Goal: Task Accomplishment & Management: Complete application form

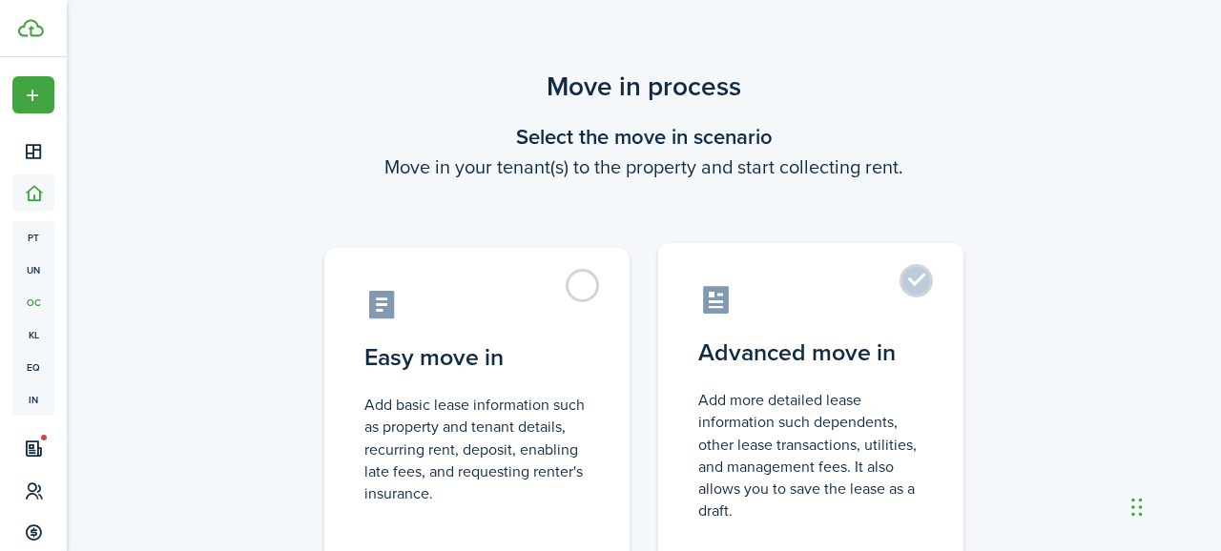
click at [934, 287] on label "Advanced move in Add more detailed lease information such dependents, other lea…" at bounding box center [810, 402] width 305 height 319
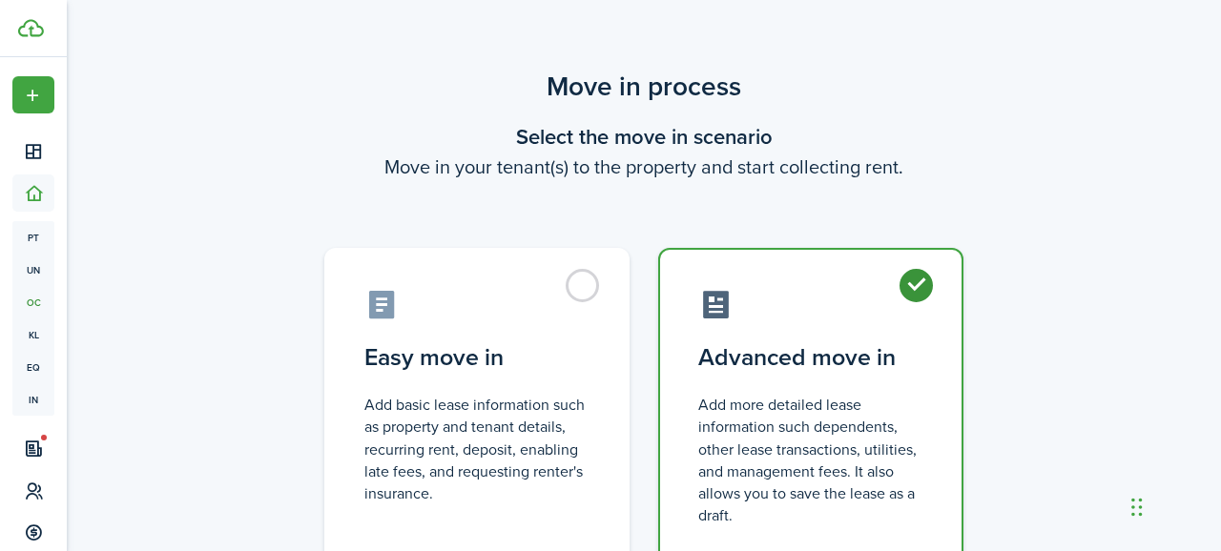
radio input "true"
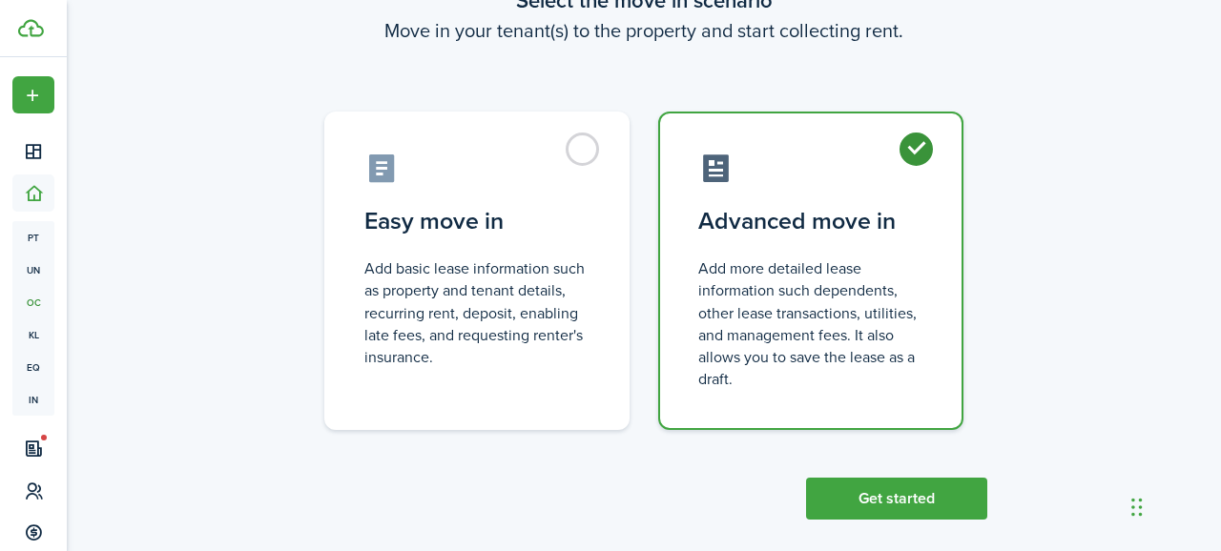
scroll to position [157, 0]
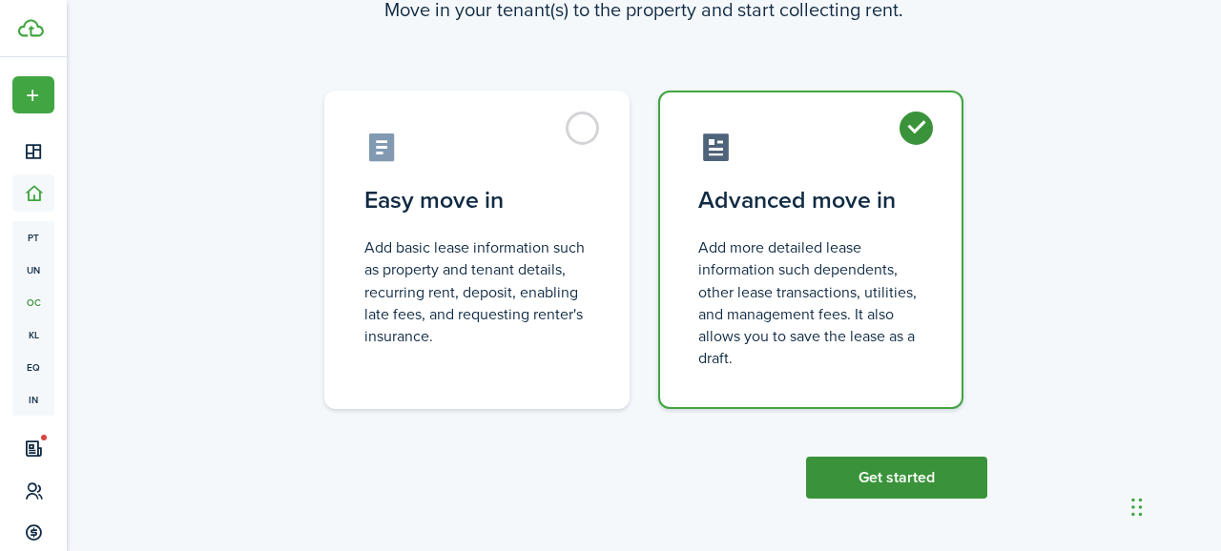
click at [873, 487] on button "Get started" at bounding box center [896, 478] width 181 height 42
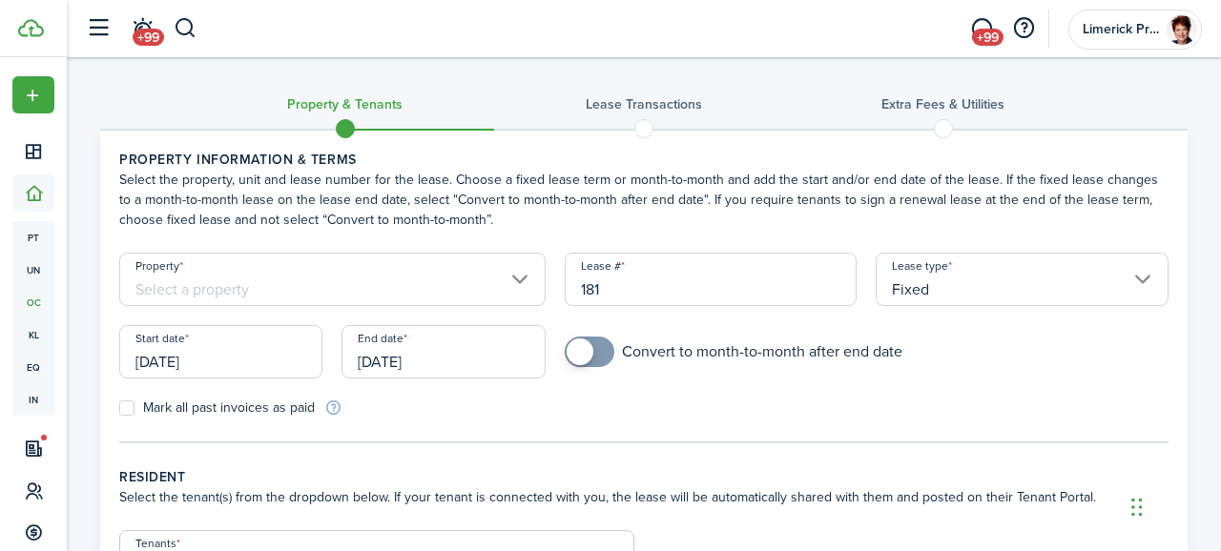
click at [512, 285] on input "Property" at bounding box center [332, 279] width 426 height 53
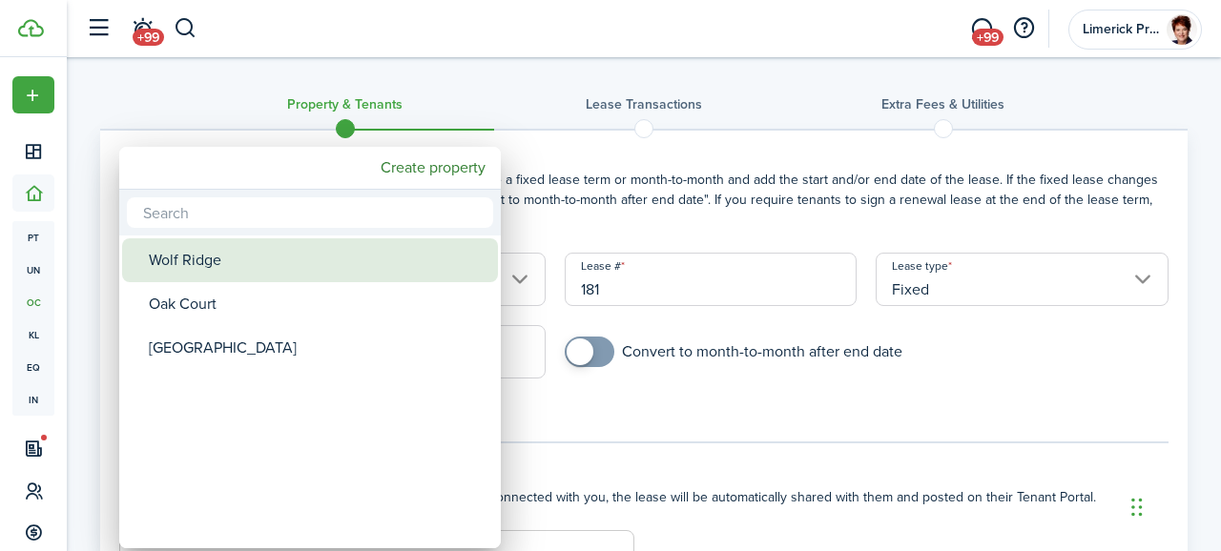
click at [203, 262] on div "Wolf Ridge" at bounding box center [318, 261] width 338 height 44
type input "Wolf Ridge"
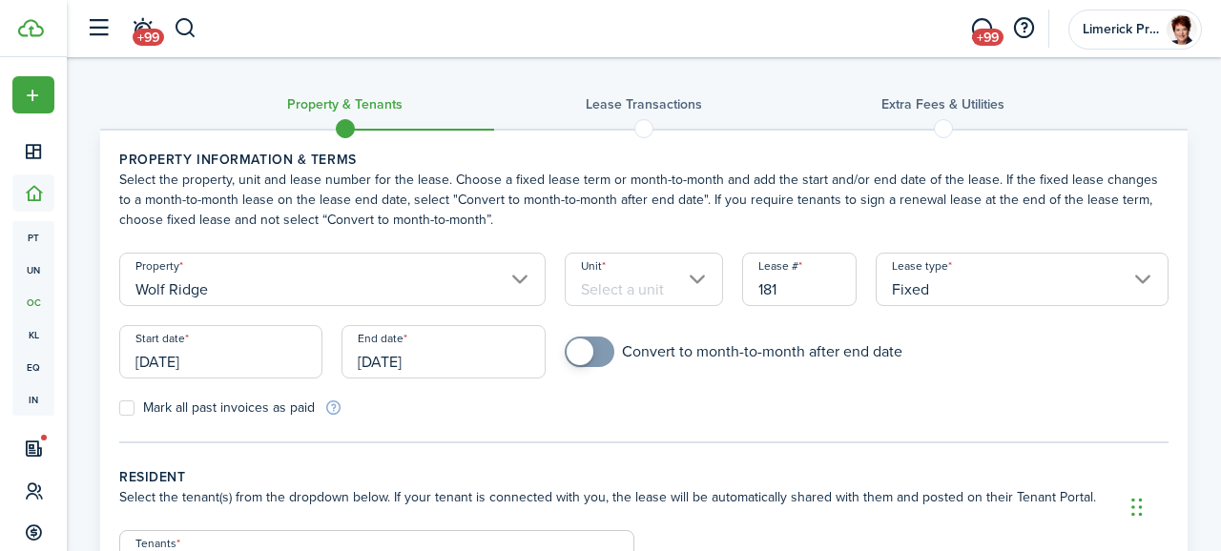
click at [692, 284] on input "Unit" at bounding box center [644, 279] width 159 height 53
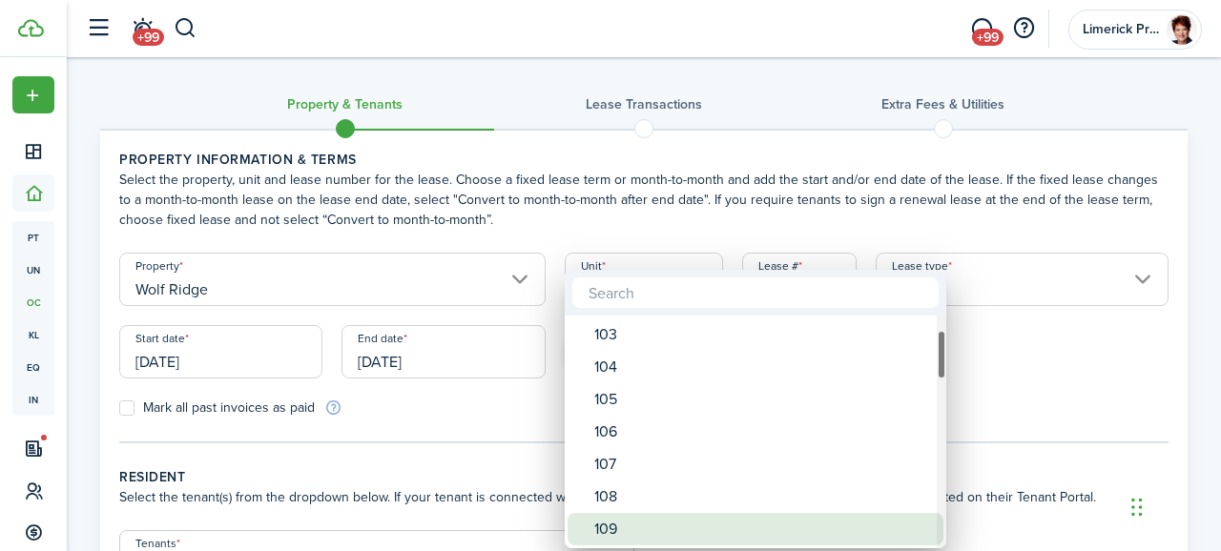
click at [621, 529] on div "109" at bounding box center [763, 529] width 338 height 32
type input "109"
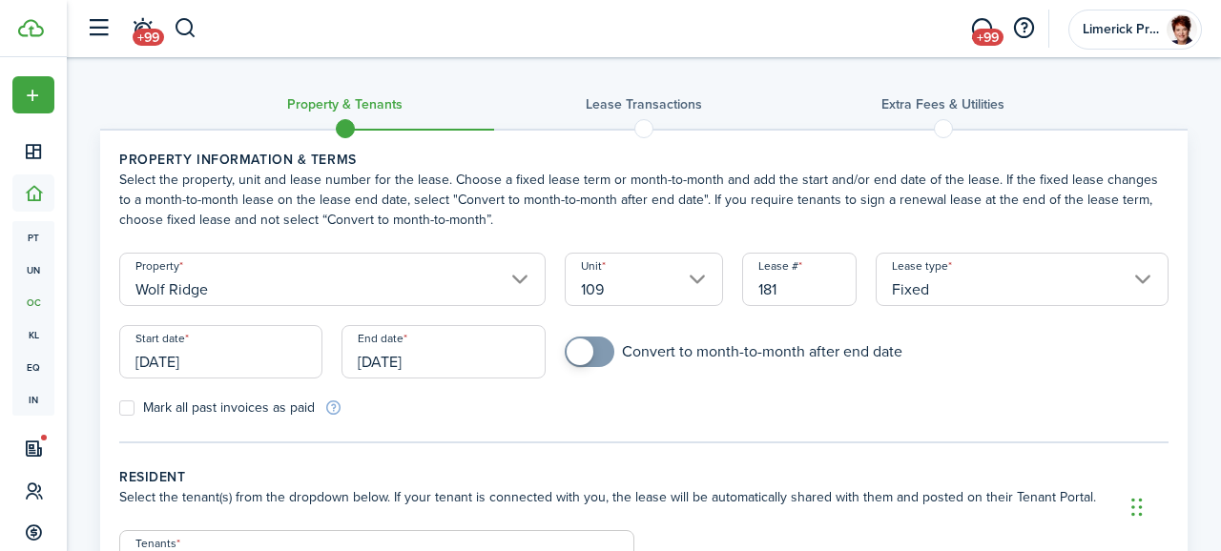
click at [249, 348] on input "[DATE]" at bounding box center [220, 351] width 203 height 53
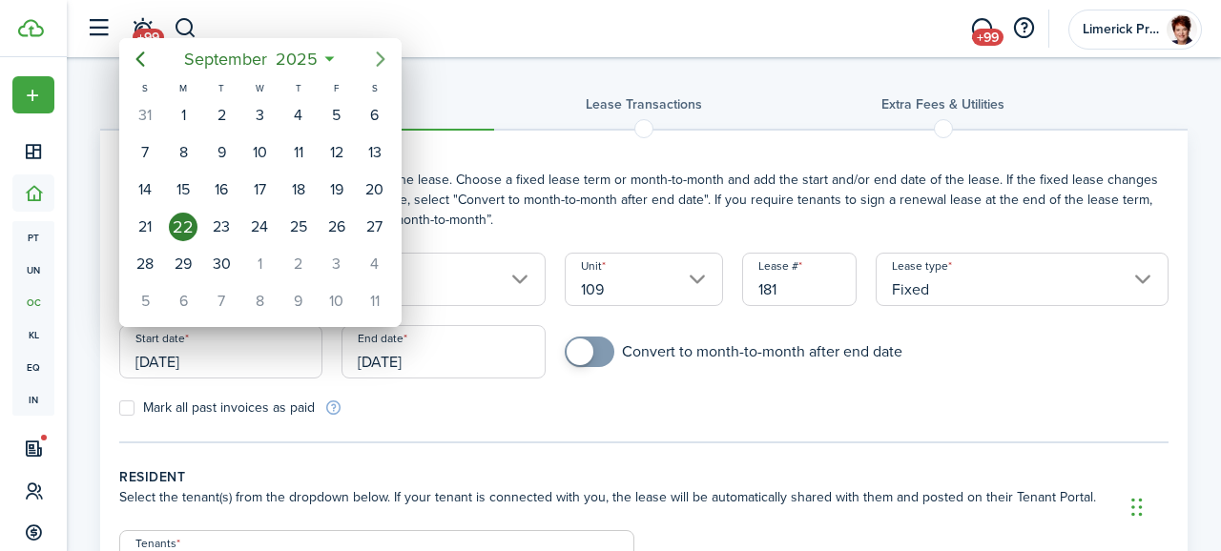
click at [375, 56] on icon "Next page" at bounding box center [380, 59] width 23 height 23
click at [262, 119] on div "1" at bounding box center [259, 115] width 29 height 29
type input "[DATE]"
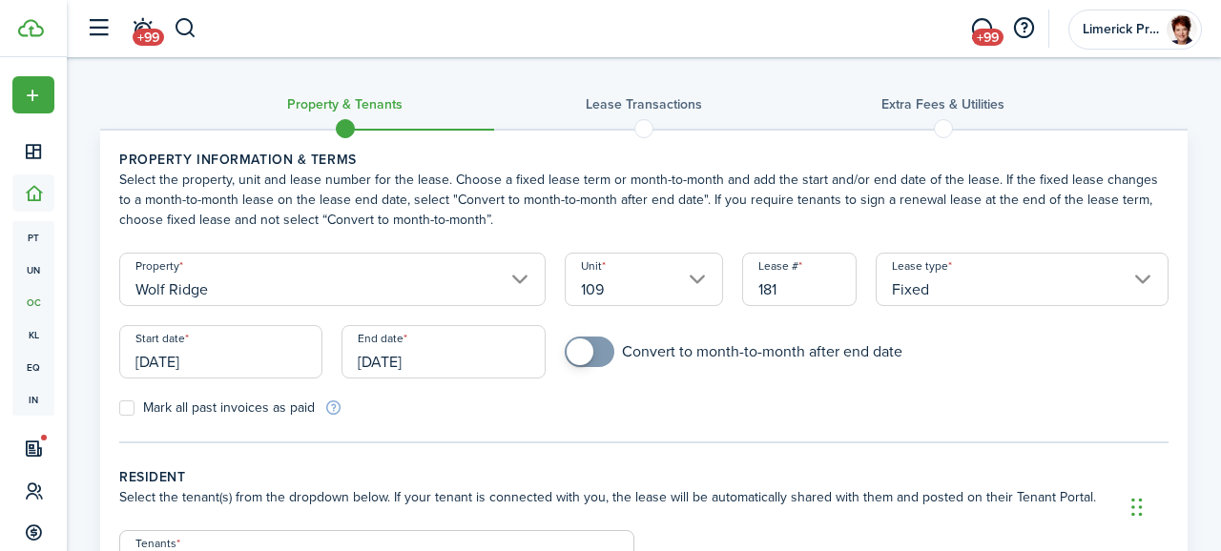
click at [497, 356] on input "[DATE]" at bounding box center [443, 351] width 203 height 53
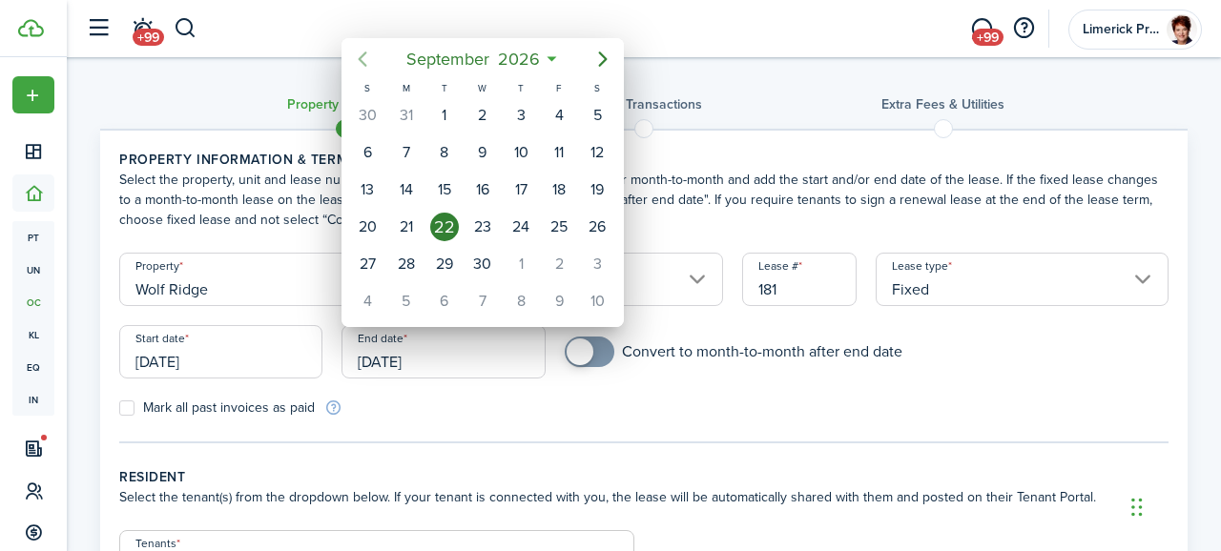
click at [360, 58] on icon "Previous page" at bounding box center [363, 59] width 9 height 15
click at [560, 182] on div "15" at bounding box center [559, 190] width 29 height 29
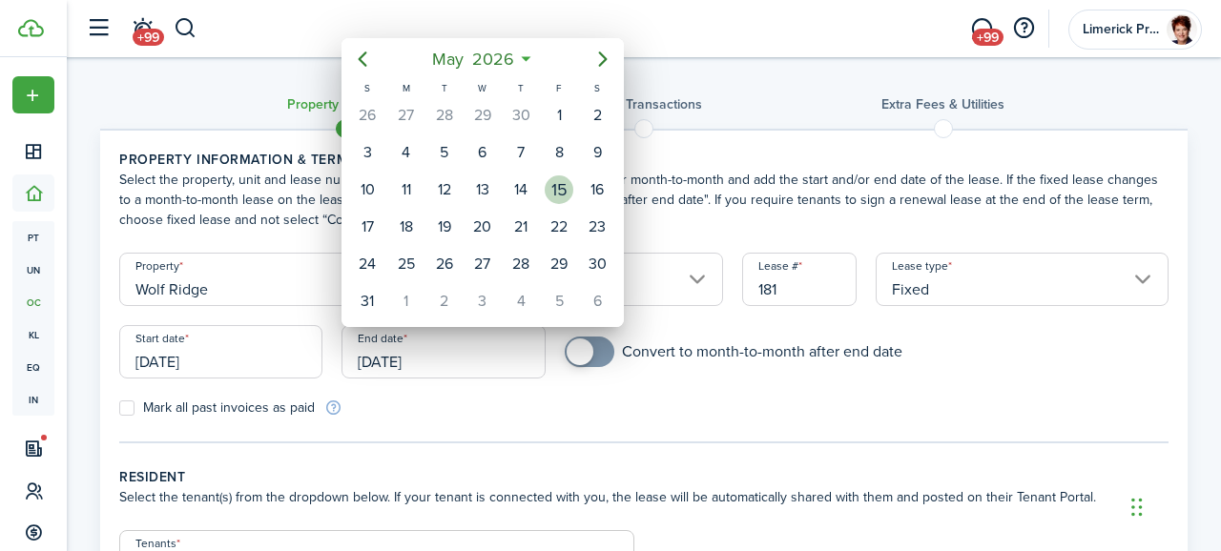
type input "[DATE]"
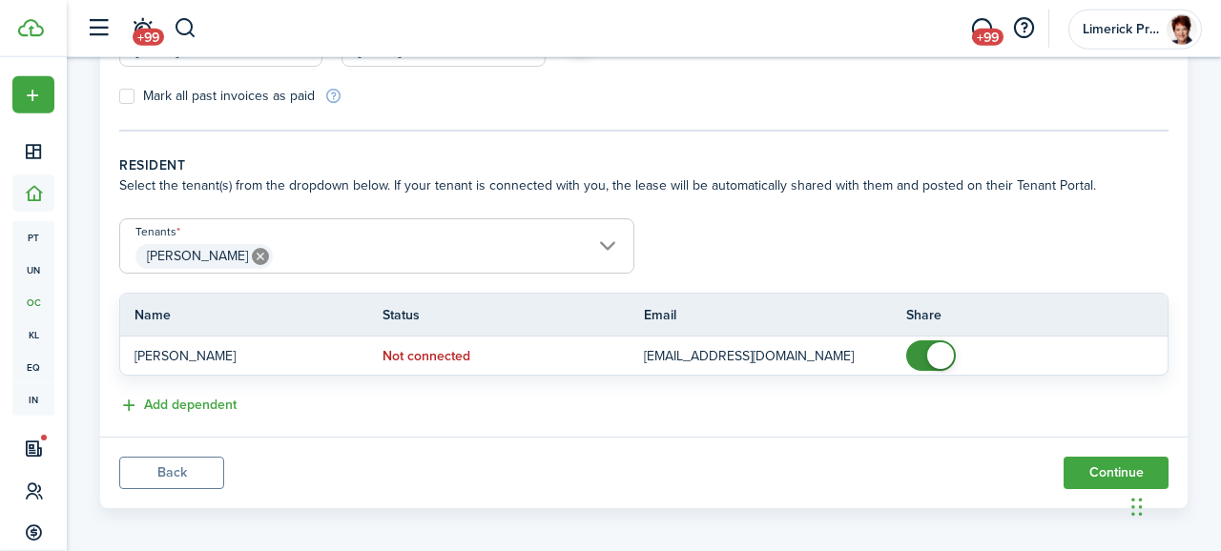
scroll to position [320, 0]
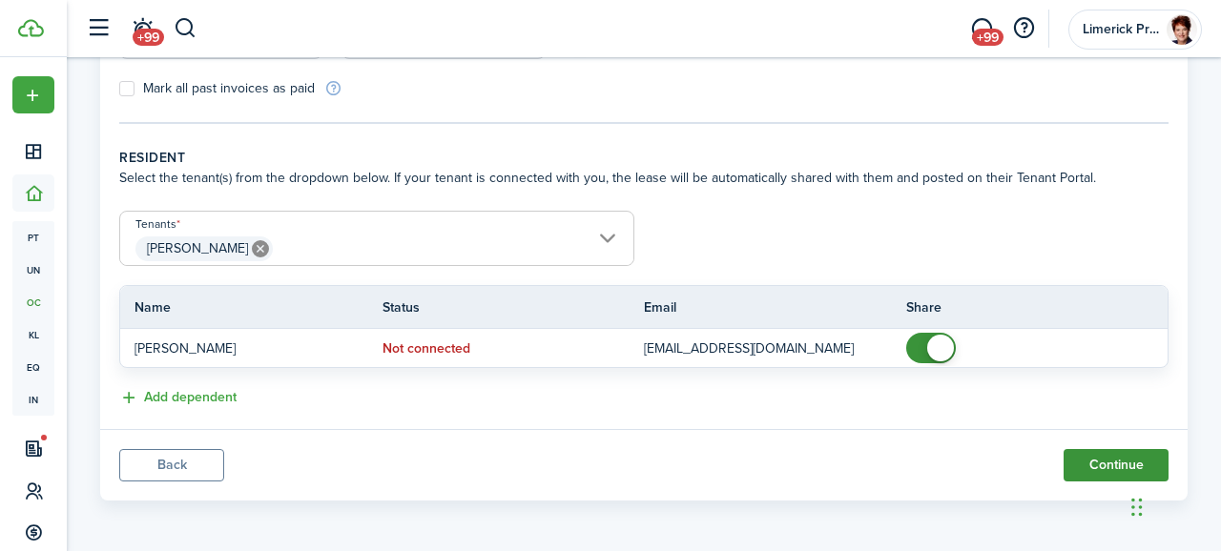
click at [1115, 472] on button "Continue" at bounding box center [1116, 465] width 105 height 32
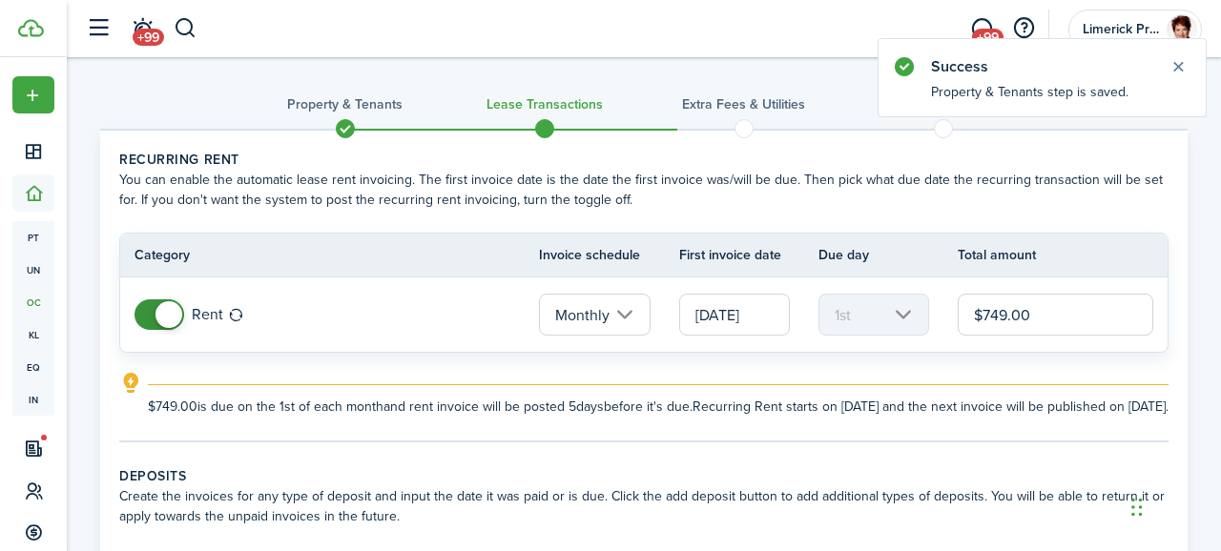
click at [1063, 308] on input "$749.00" at bounding box center [1056, 315] width 196 height 42
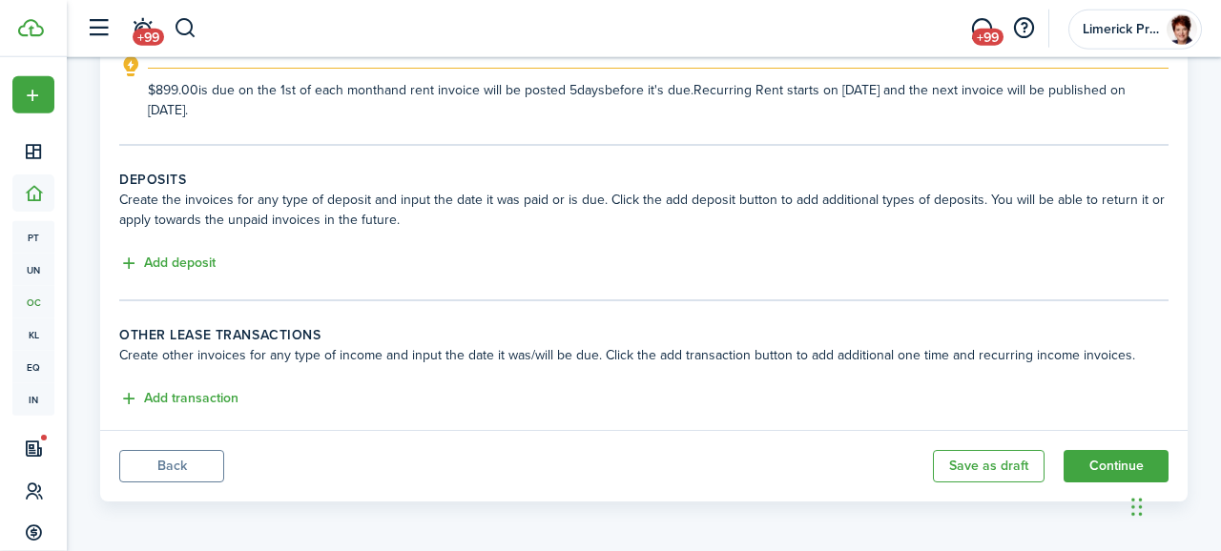
scroll to position [317, 0]
type input "$899.00"
click at [1102, 470] on button "Continue" at bounding box center [1116, 466] width 105 height 32
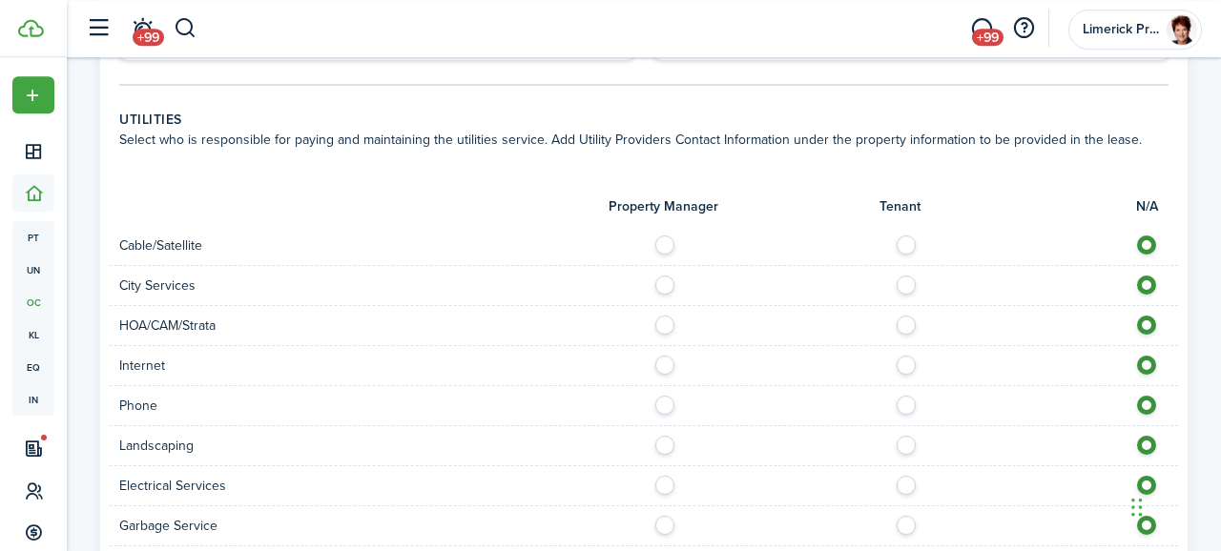
scroll to position [1298, 0]
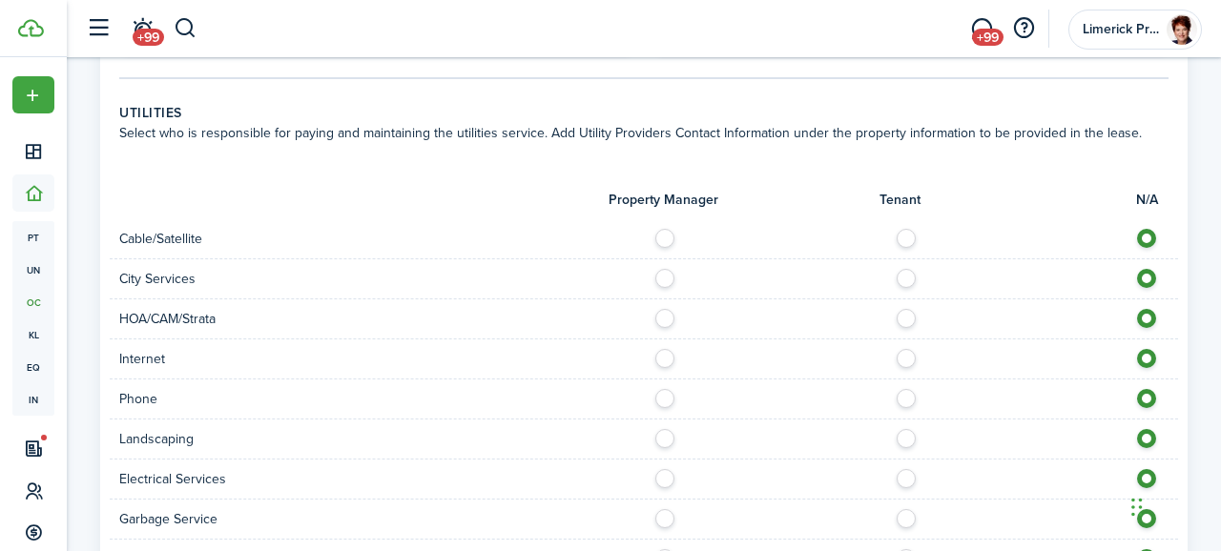
click at [894, 229] on control-radio-group at bounding box center [911, 234] width 515 height 10
click at [909, 229] on label at bounding box center [911, 234] width 33 height 10
radio input "true"
click at [912, 349] on label at bounding box center [911, 354] width 33 height 10
radio input "true"
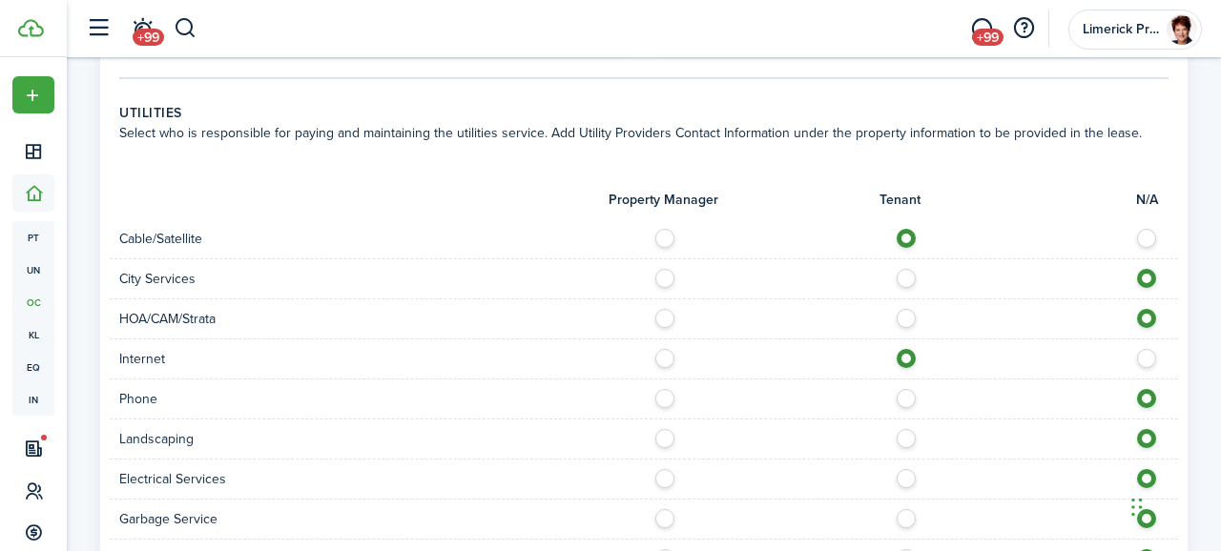
click at [903, 389] on label at bounding box center [911, 394] width 33 height 10
radio input "true"
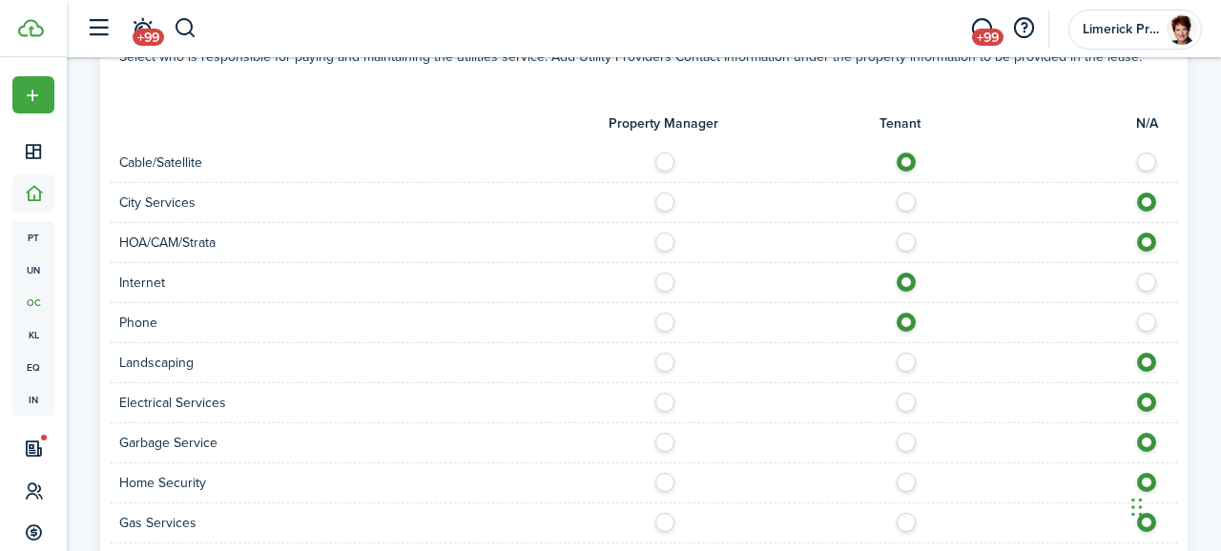
scroll to position [1450, 0]
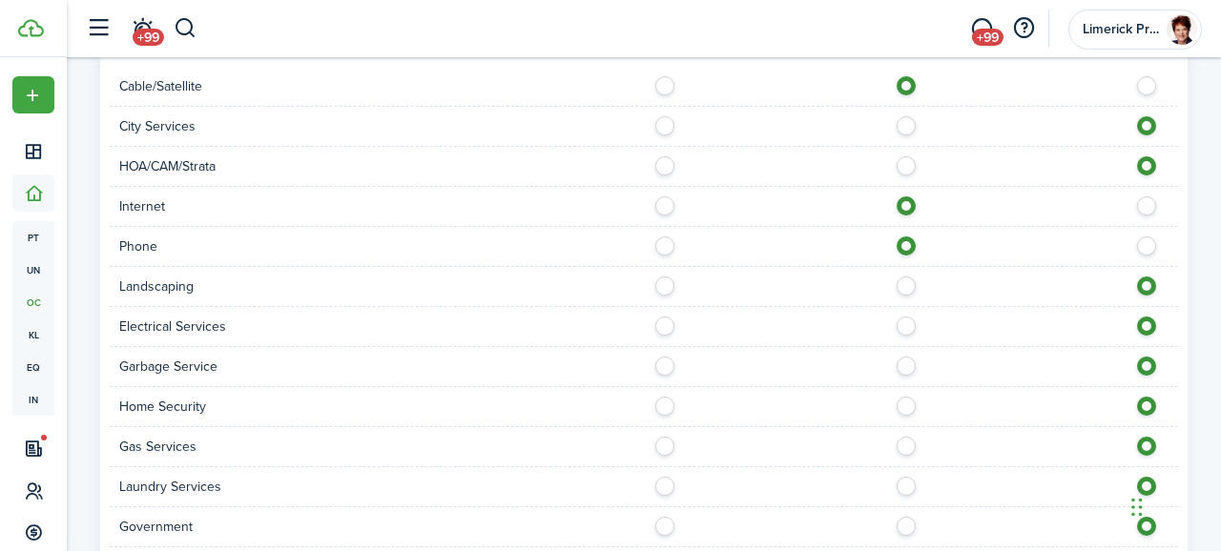
click at [663, 277] on label at bounding box center [670, 282] width 33 height 10
radio input "true"
click at [898, 317] on label at bounding box center [911, 322] width 33 height 10
radio input "true"
click at [666, 357] on label at bounding box center [670, 362] width 33 height 10
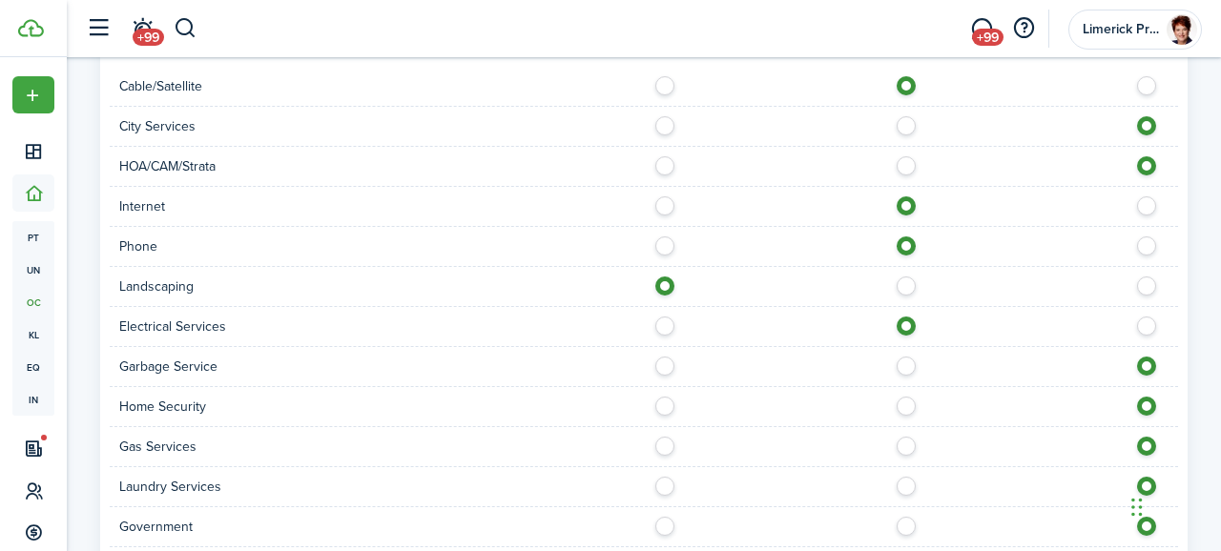
radio input "true"
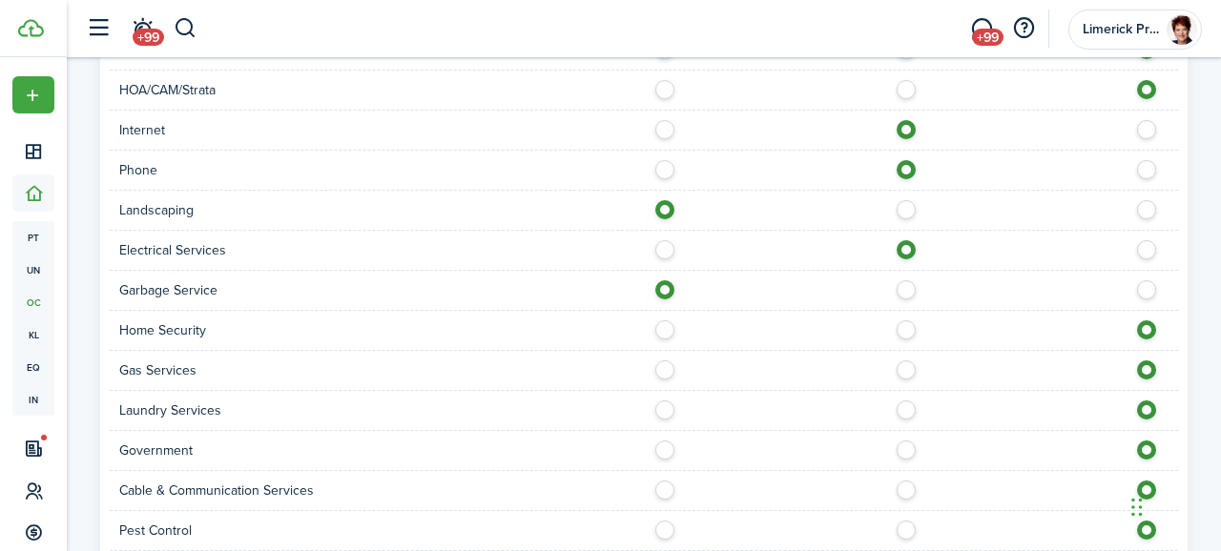
click at [665, 361] on label at bounding box center [670, 366] width 33 height 10
radio input "true"
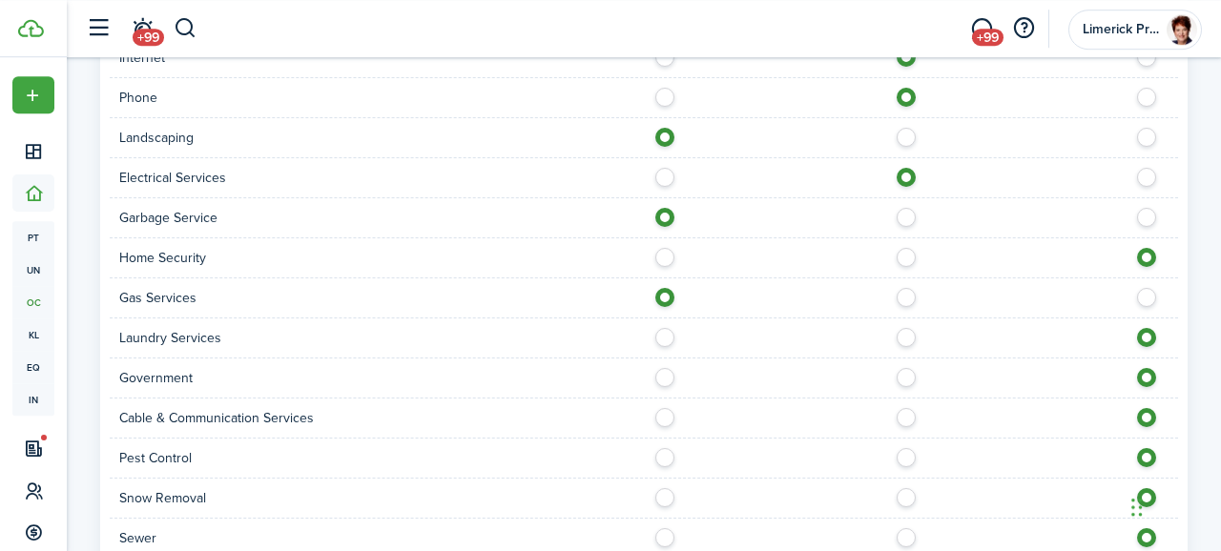
scroll to position [1603, 0]
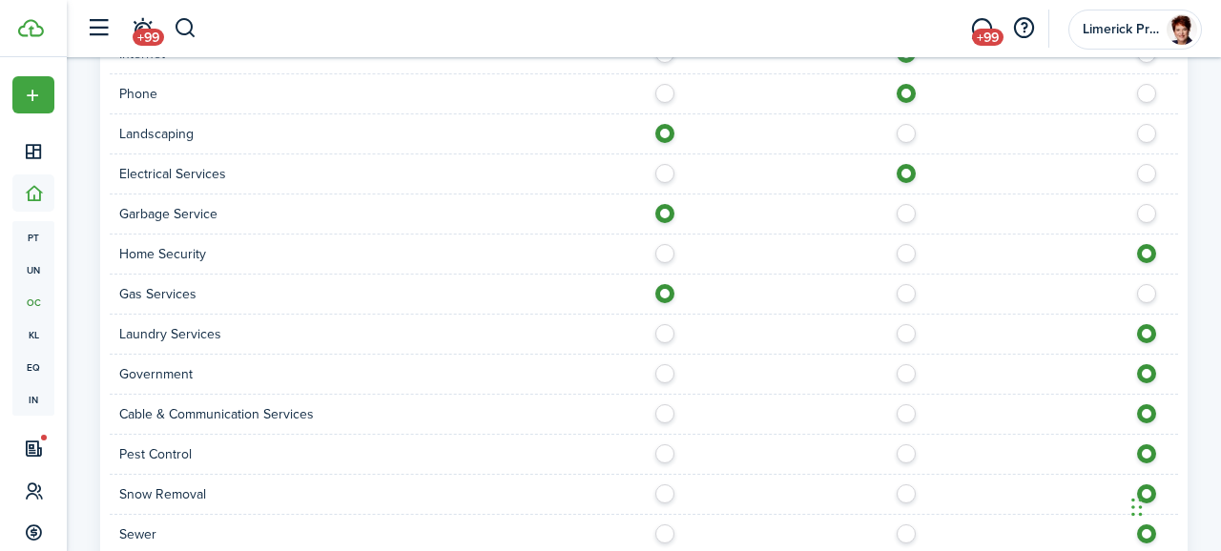
click at [904, 405] on label at bounding box center [911, 410] width 33 height 10
radio input "true"
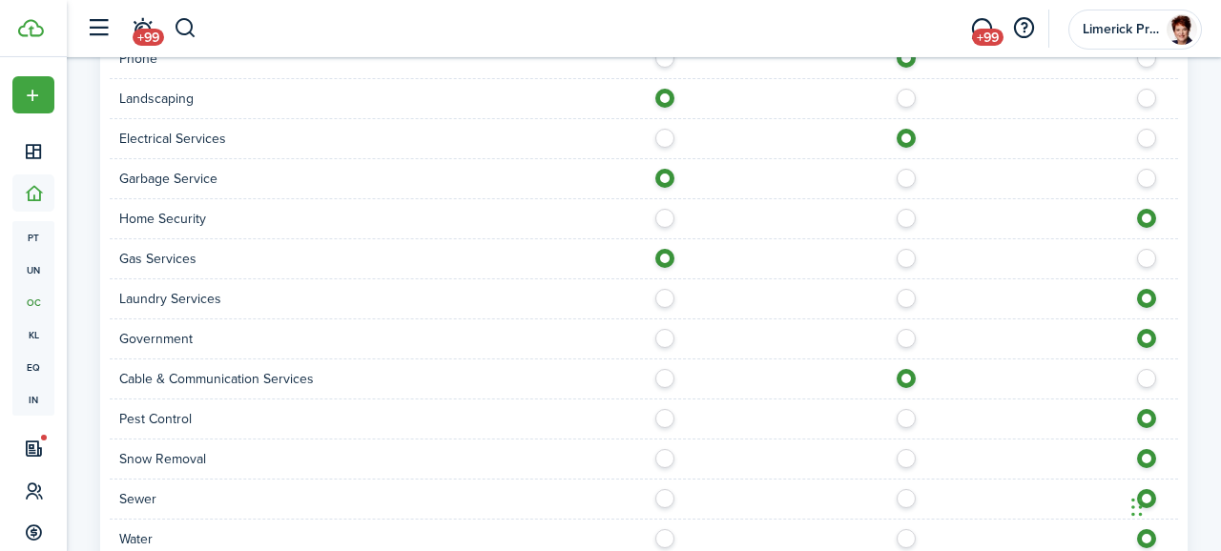
scroll to position [1679, 0]
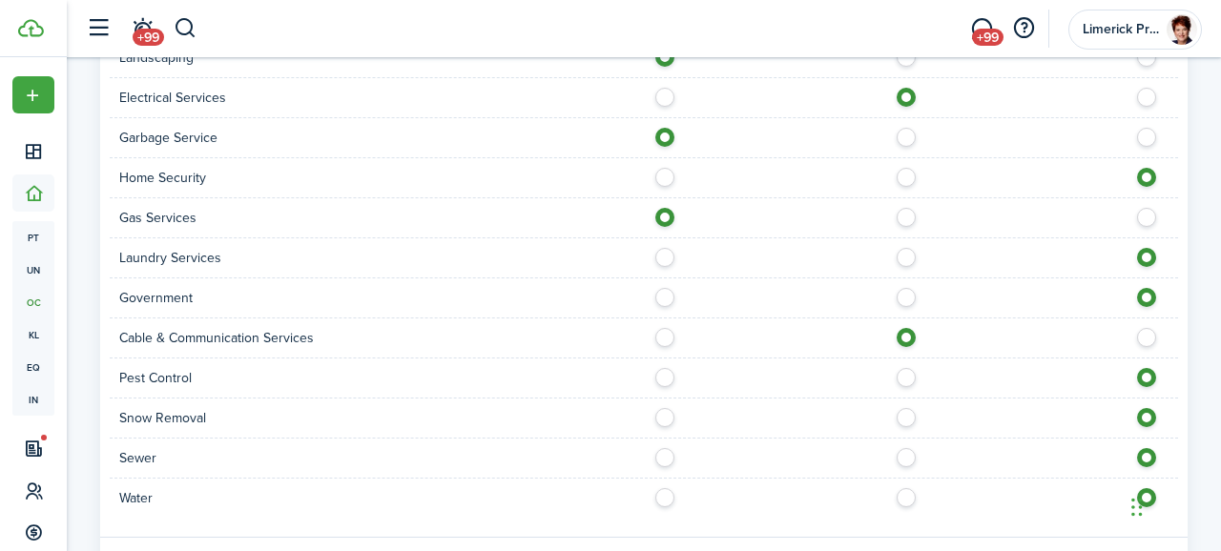
click at [670, 368] on label at bounding box center [670, 373] width 33 height 10
radio input "true"
click at [668, 448] on label at bounding box center [670, 453] width 33 height 10
radio input "true"
click at [663, 488] on label at bounding box center [670, 493] width 33 height 10
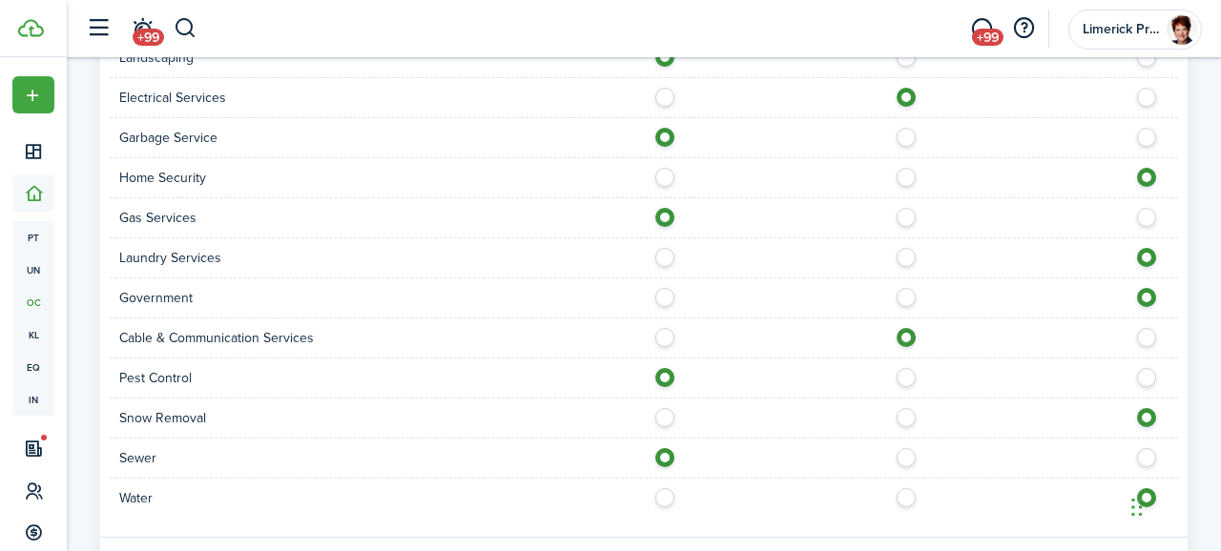
radio input "true"
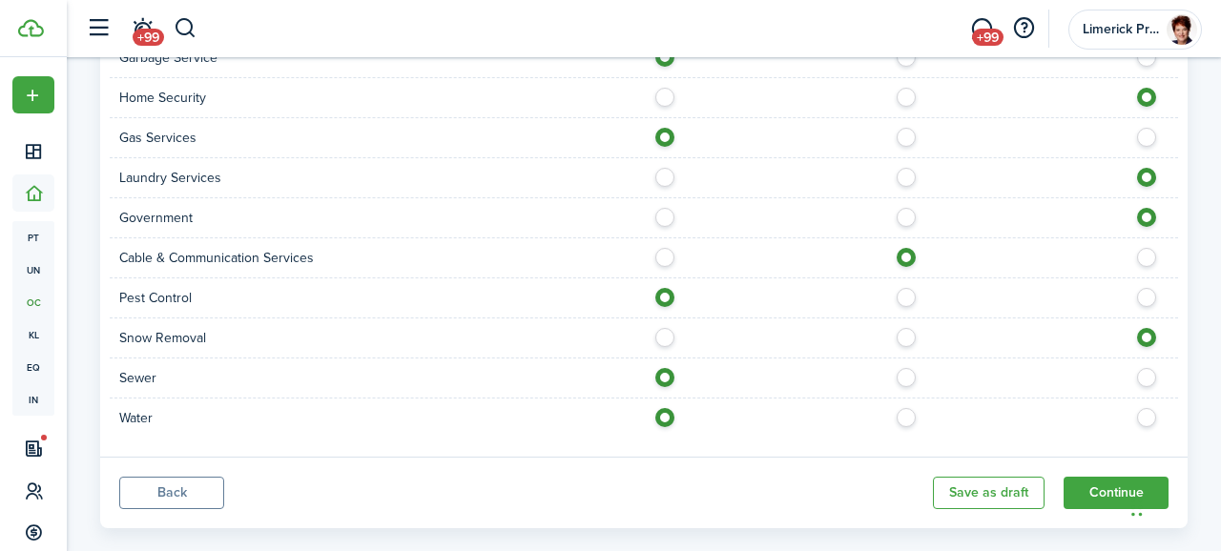
scroll to position [1763, 0]
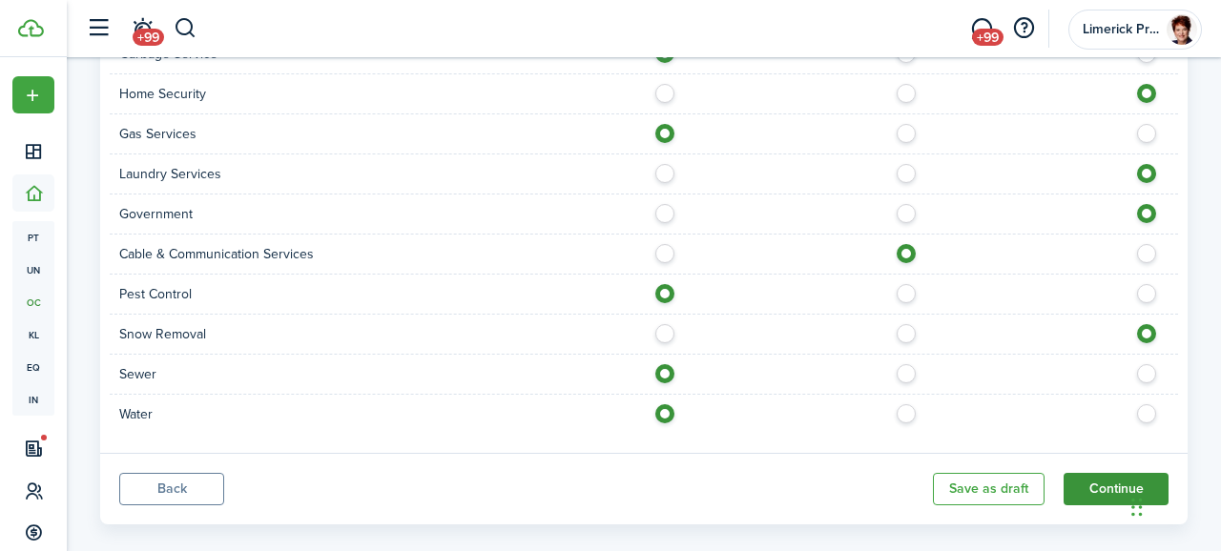
click at [1115, 473] on button "Continue" at bounding box center [1116, 489] width 105 height 32
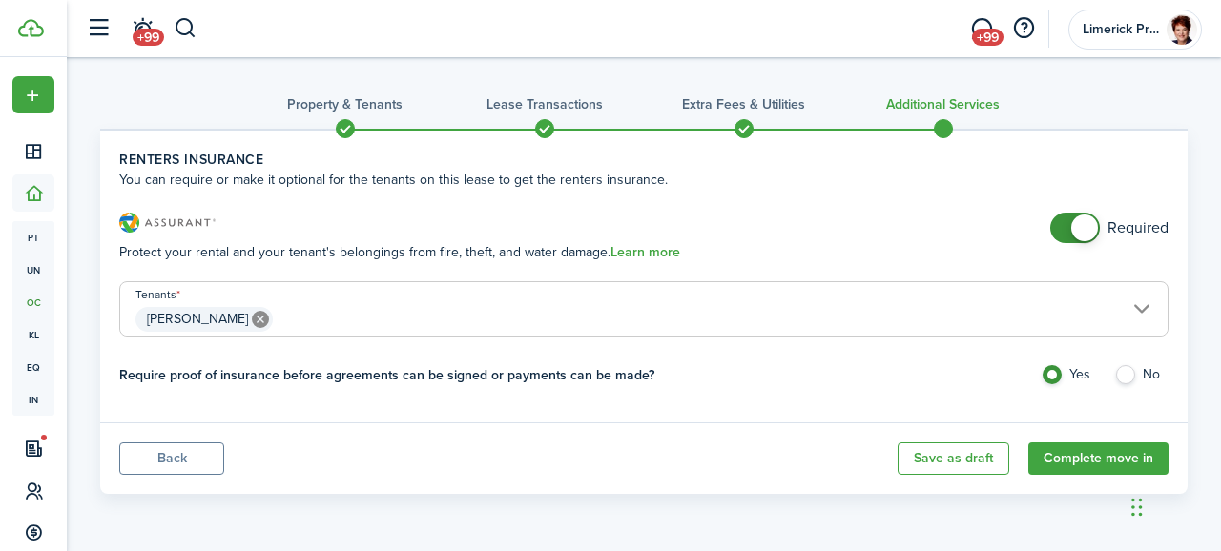
checkbox input "false"
click at [1089, 234] on span at bounding box center [1084, 228] width 27 height 27
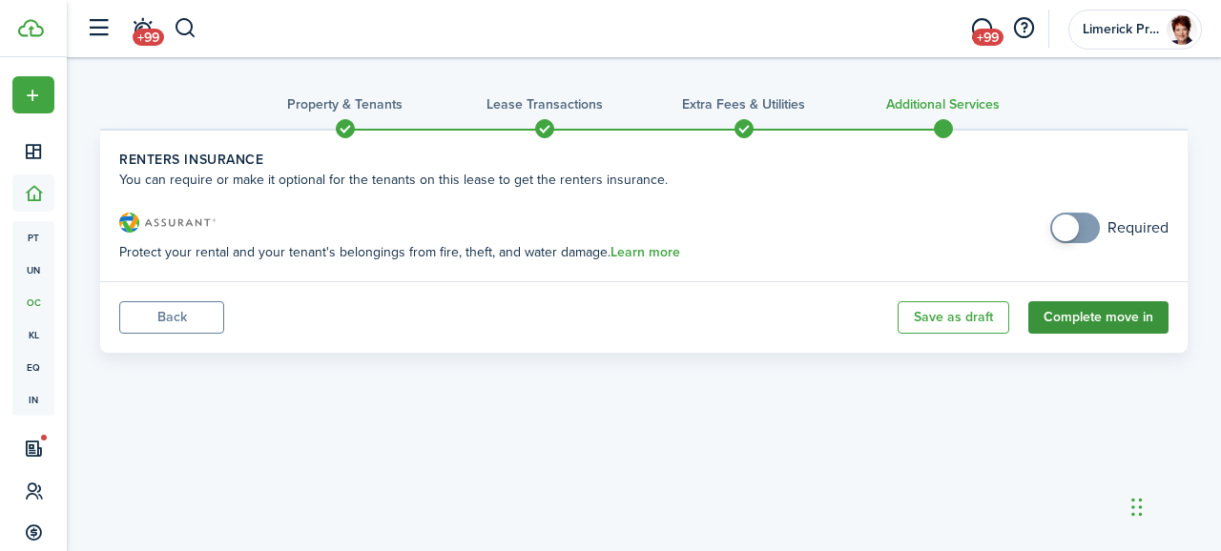
click at [1059, 323] on button "Complete move in" at bounding box center [1099, 317] width 140 height 32
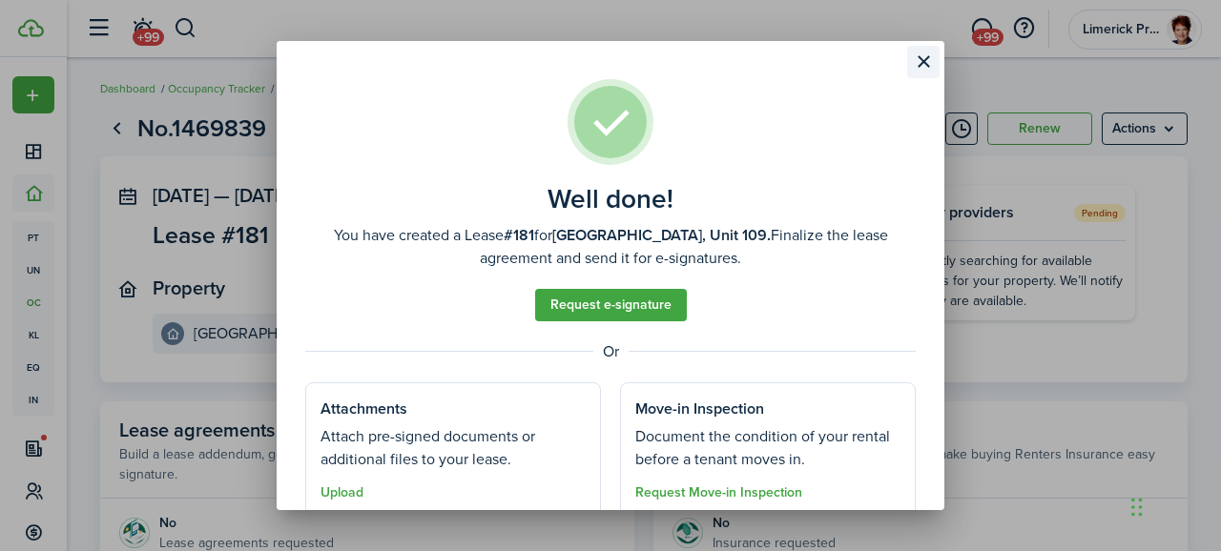
click at [922, 62] on button "Close modal" at bounding box center [923, 62] width 32 height 32
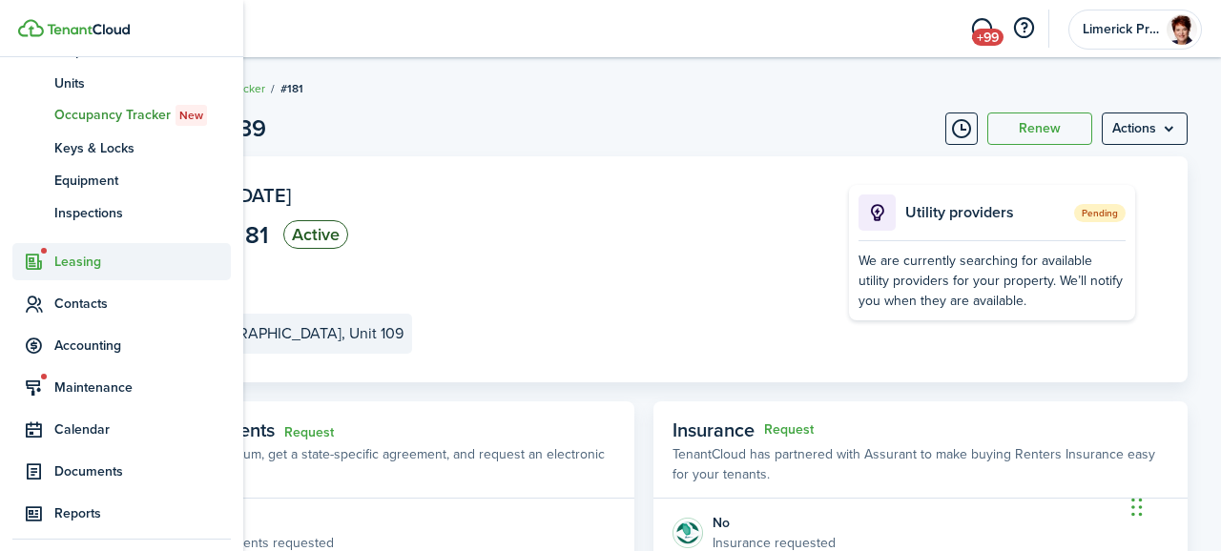
scroll to position [235, 0]
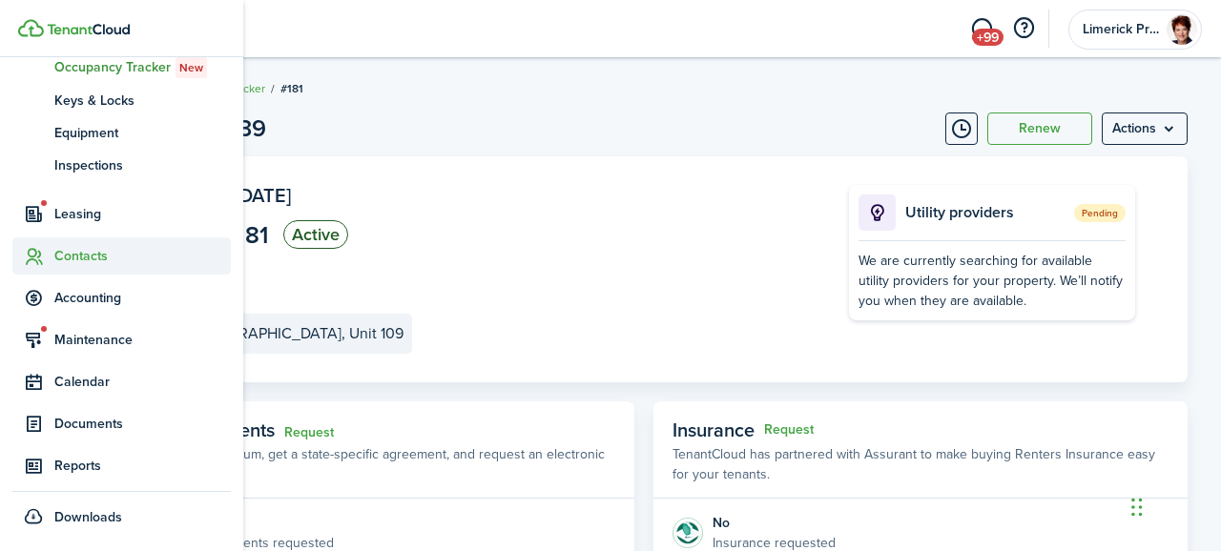
click at [73, 255] on span "Contacts" at bounding box center [142, 256] width 177 height 20
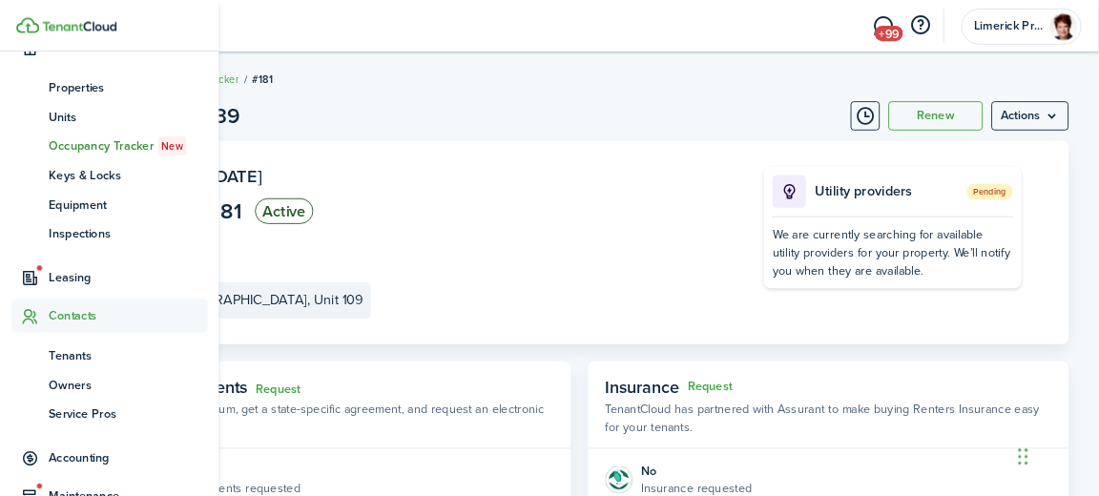
scroll to position [137, 0]
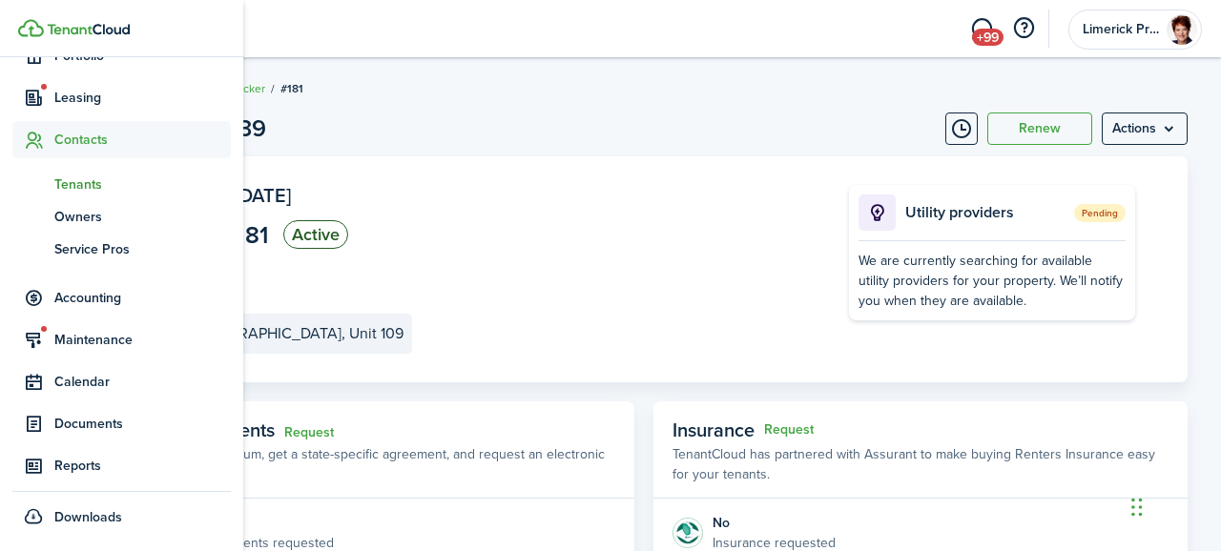
click at [73, 180] on span "Tenants" at bounding box center [142, 185] width 177 height 20
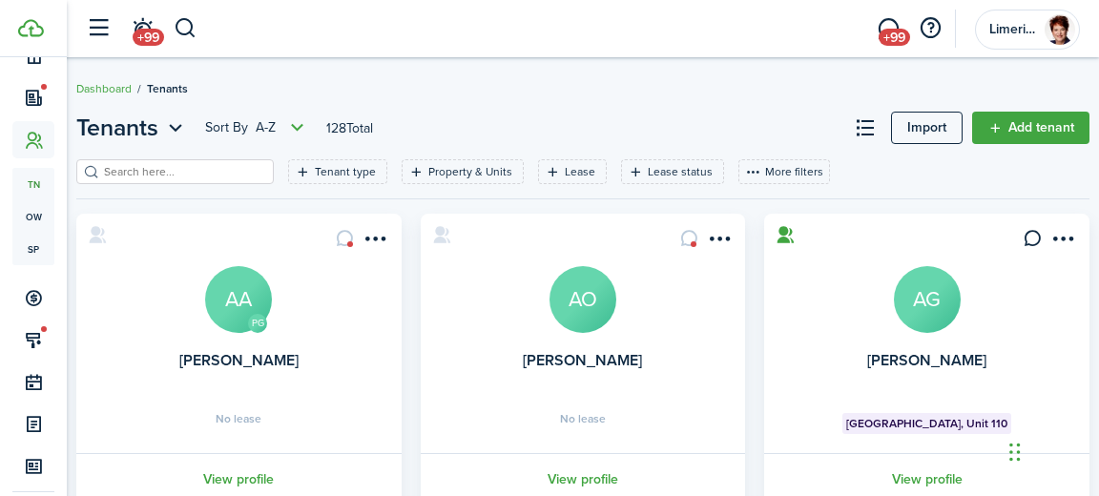
click at [399, 48] on header-wrapper "+99 +99 Limerick Property Management LLC" at bounding box center [578, 28] width 1004 height 57
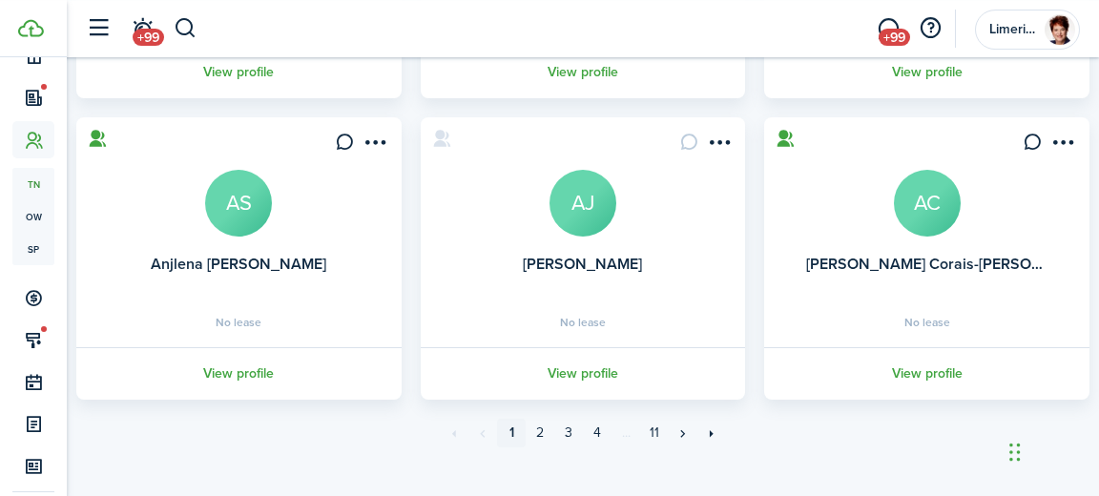
scroll to position [1051, 0]
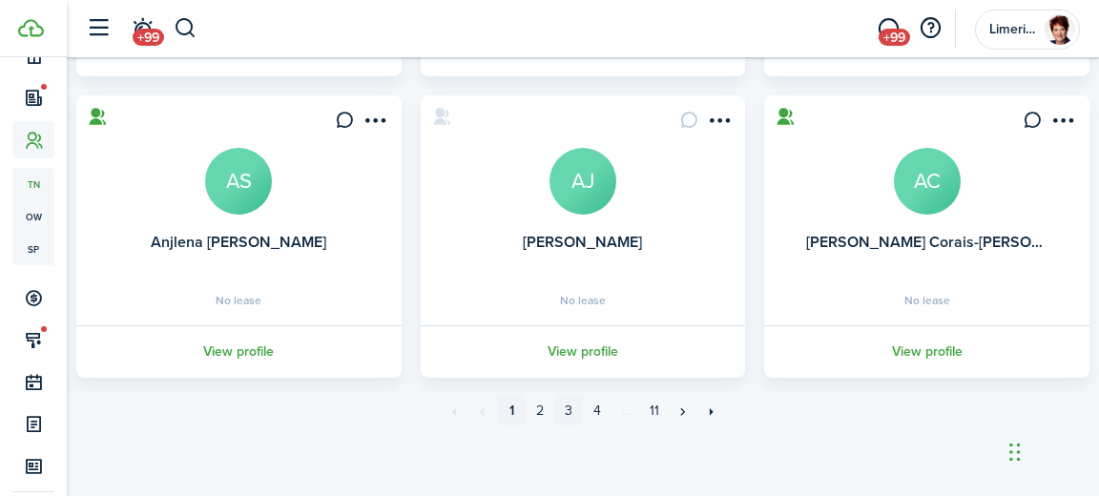
click at [569, 405] on link "3" at bounding box center [568, 411] width 29 height 29
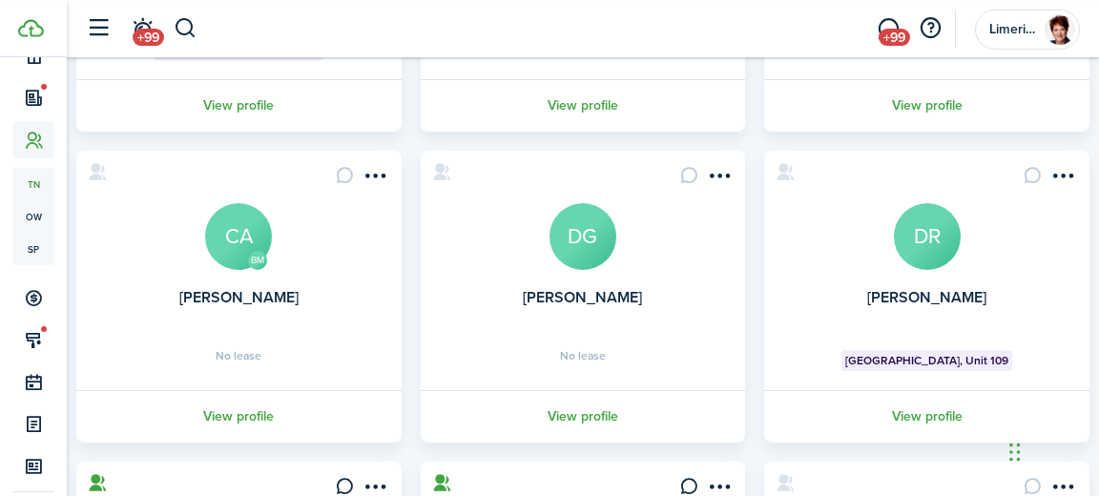
scroll to position [378, 0]
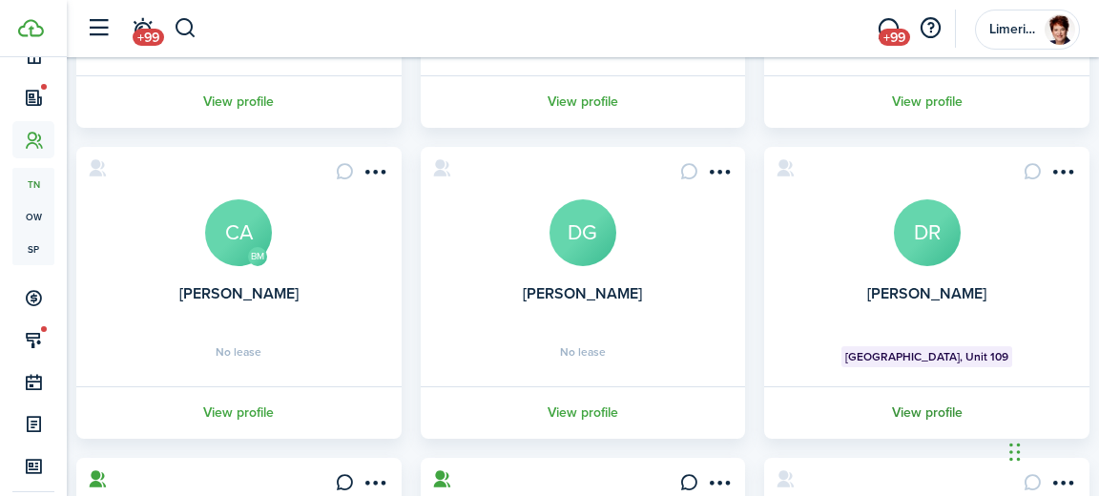
click at [904, 411] on link "View profile" at bounding box center [926, 412] width 331 height 52
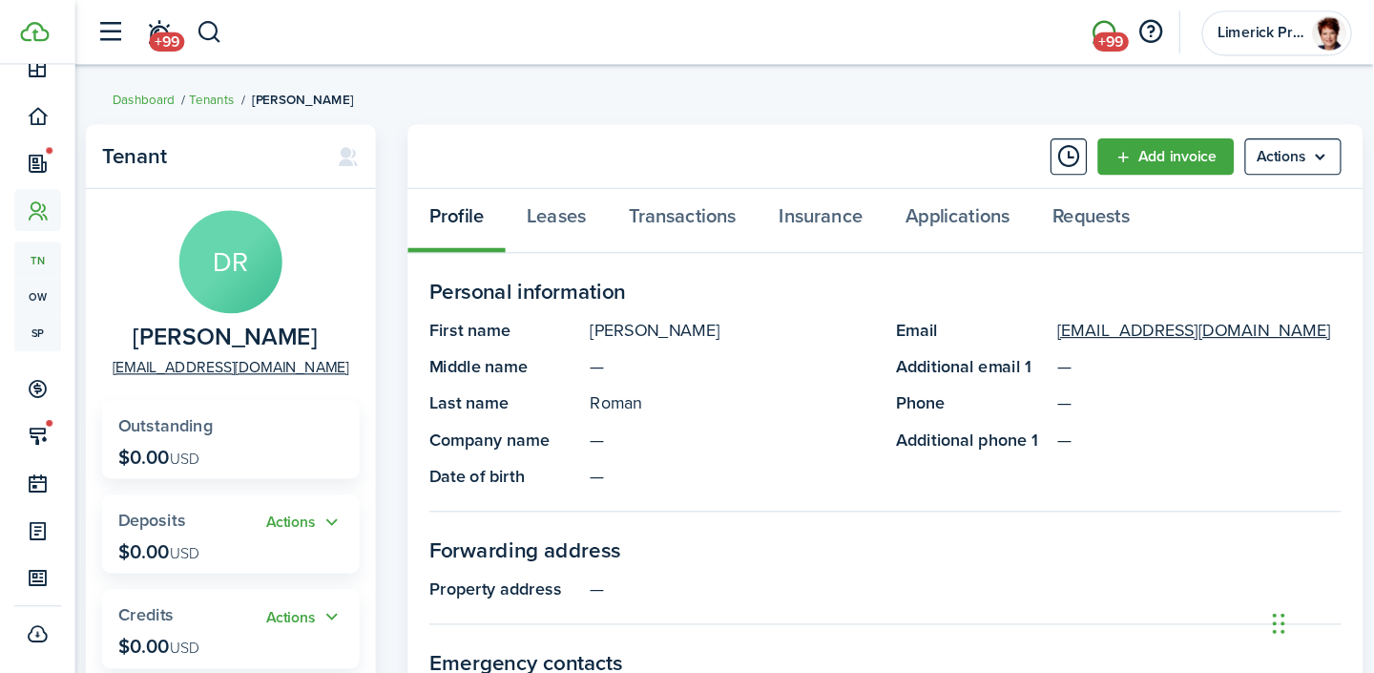
scroll to position [16, 0]
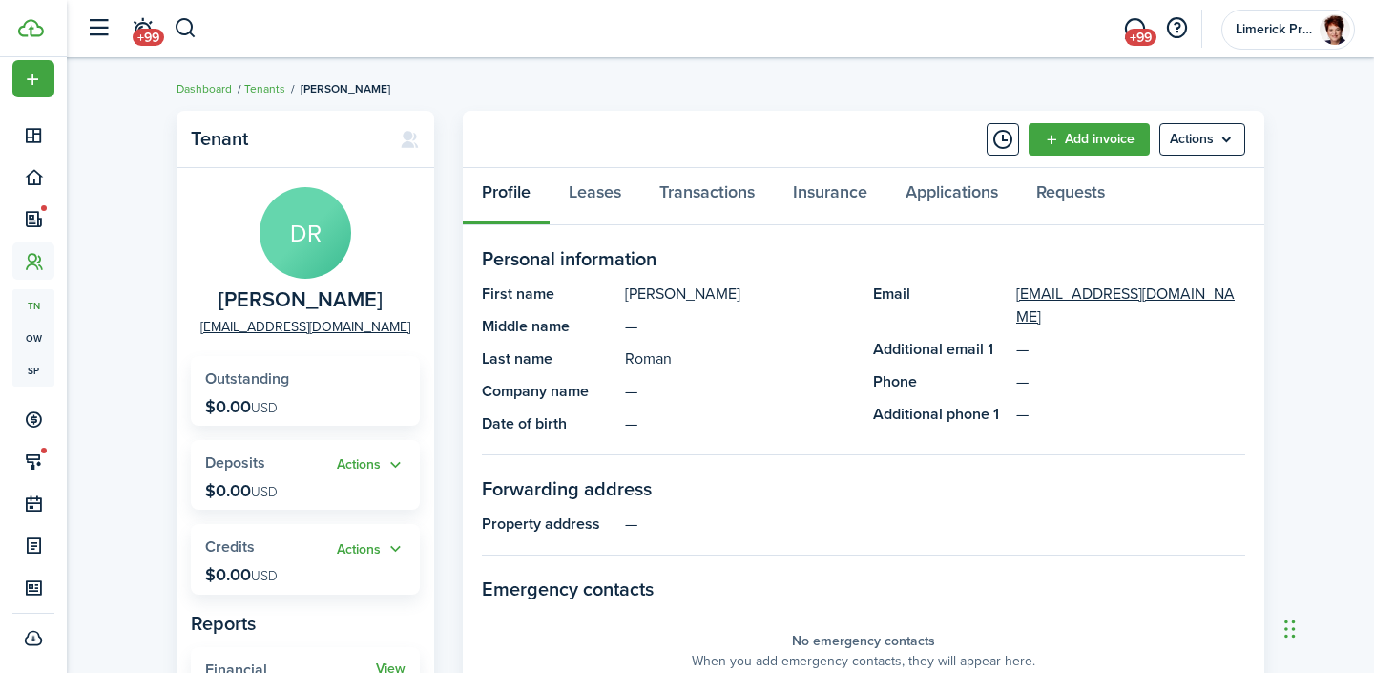
click at [1173, 370] on panel-main-description "—" at bounding box center [1130, 381] width 229 height 23
click at [1084, 137] on link "Add invoice" at bounding box center [1089, 139] width 121 height 32
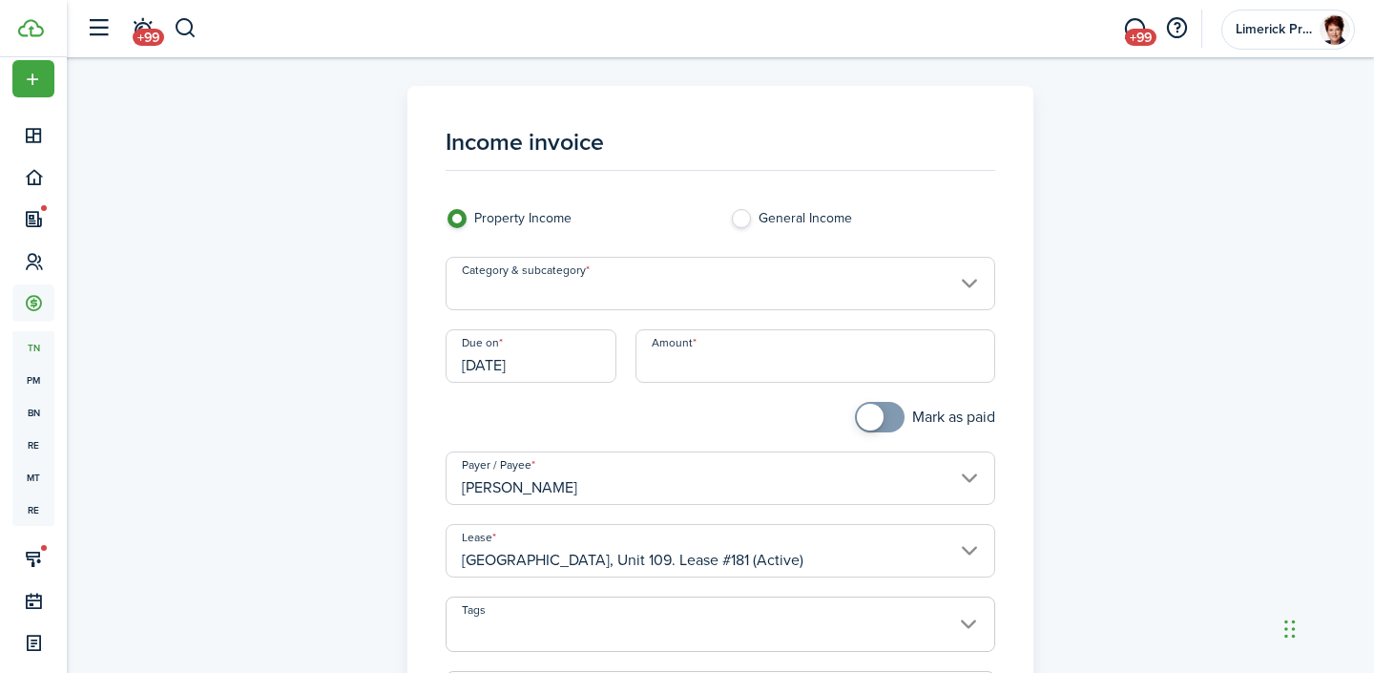
click at [965, 285] on input "Category & subcategory" at bounding box center [721, 283] width 551 height 53
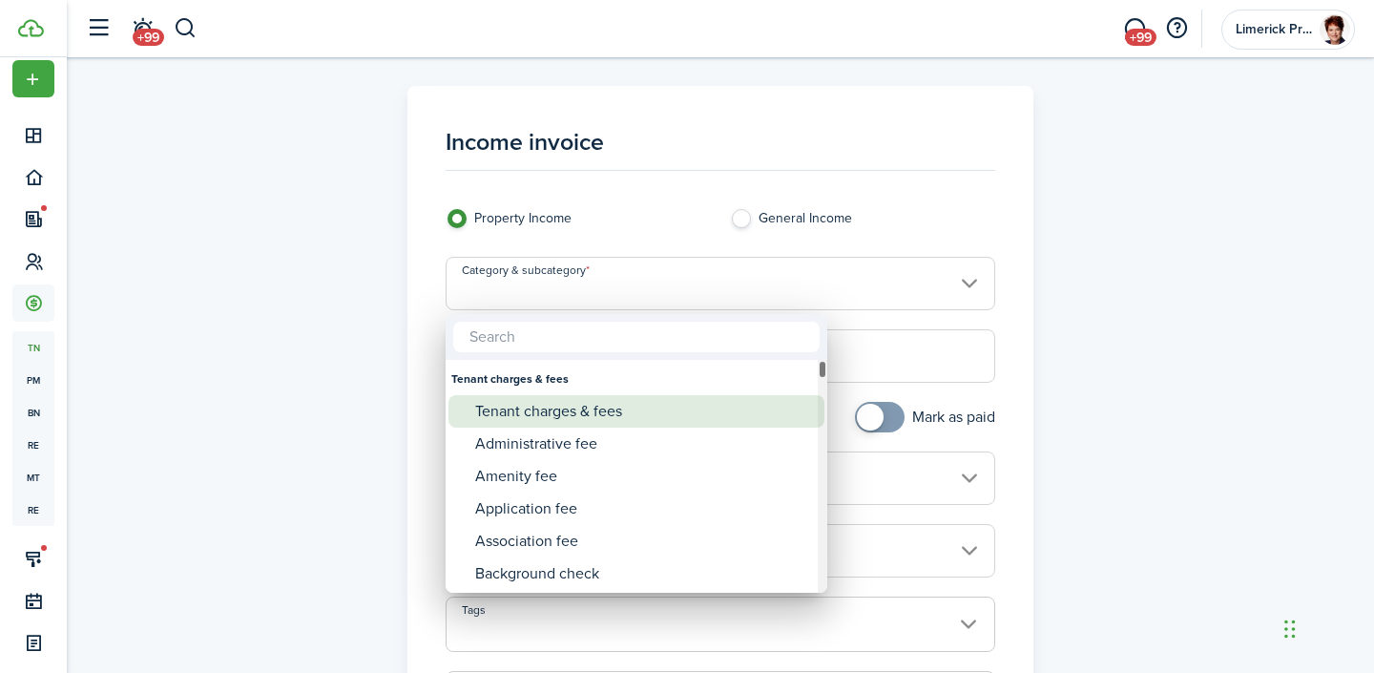
click at [538, 409] on div "Tenant charges & fees" at bounding box center [644, 411] width 338 height 32
type input "Tenant charges & fees"
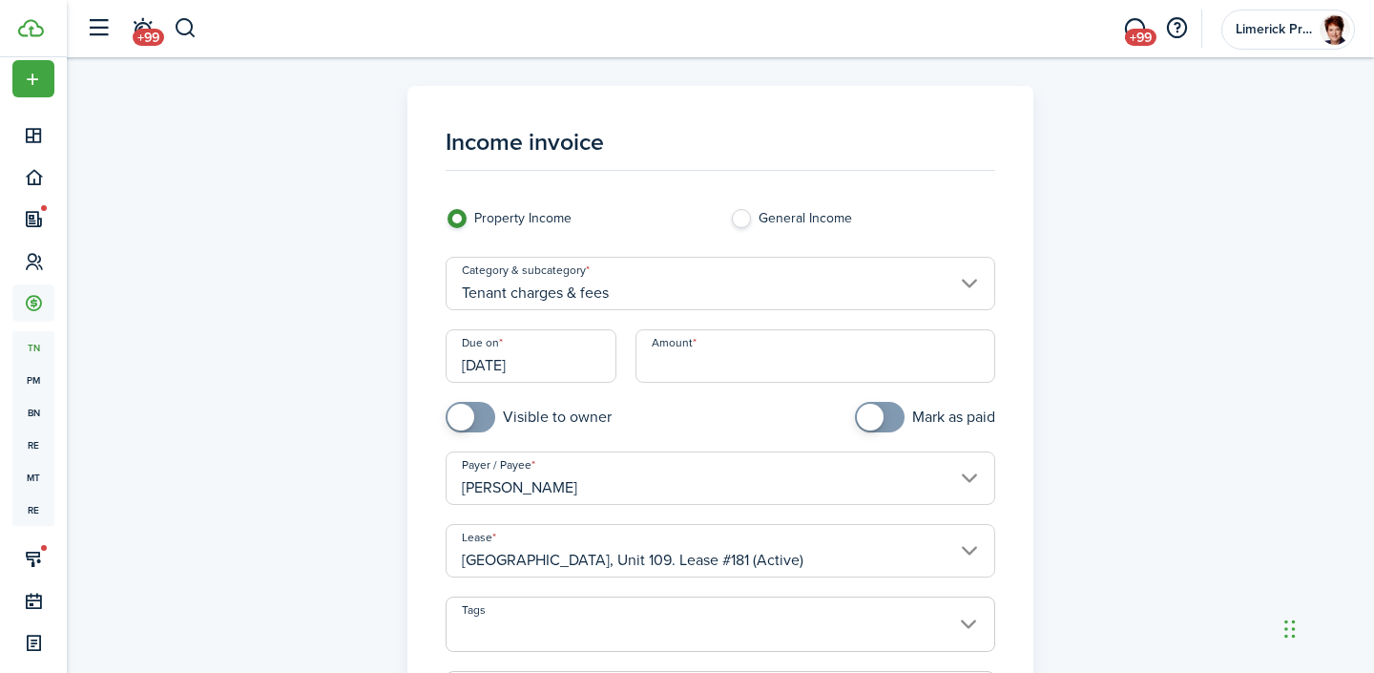
click at [677, 371] on input "Amount" at bounding box center [815, 355] width 361 height 53
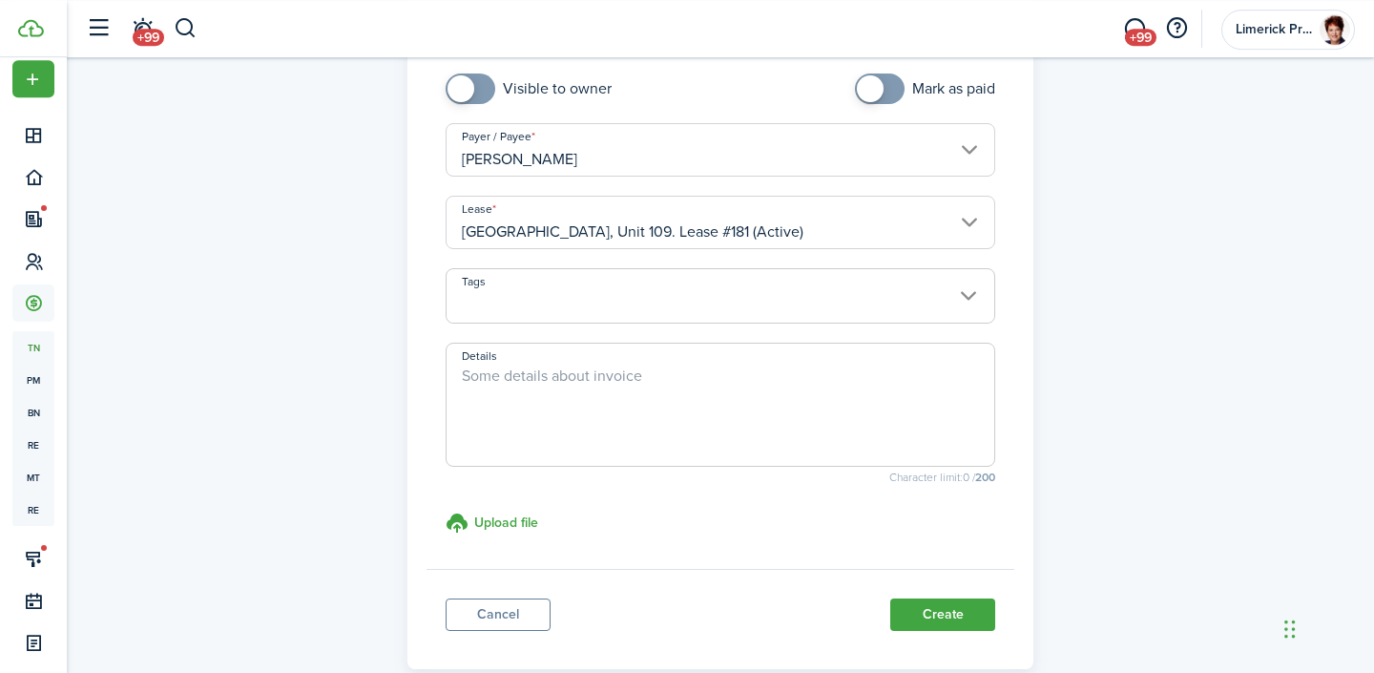
scroll to position [364, 0]
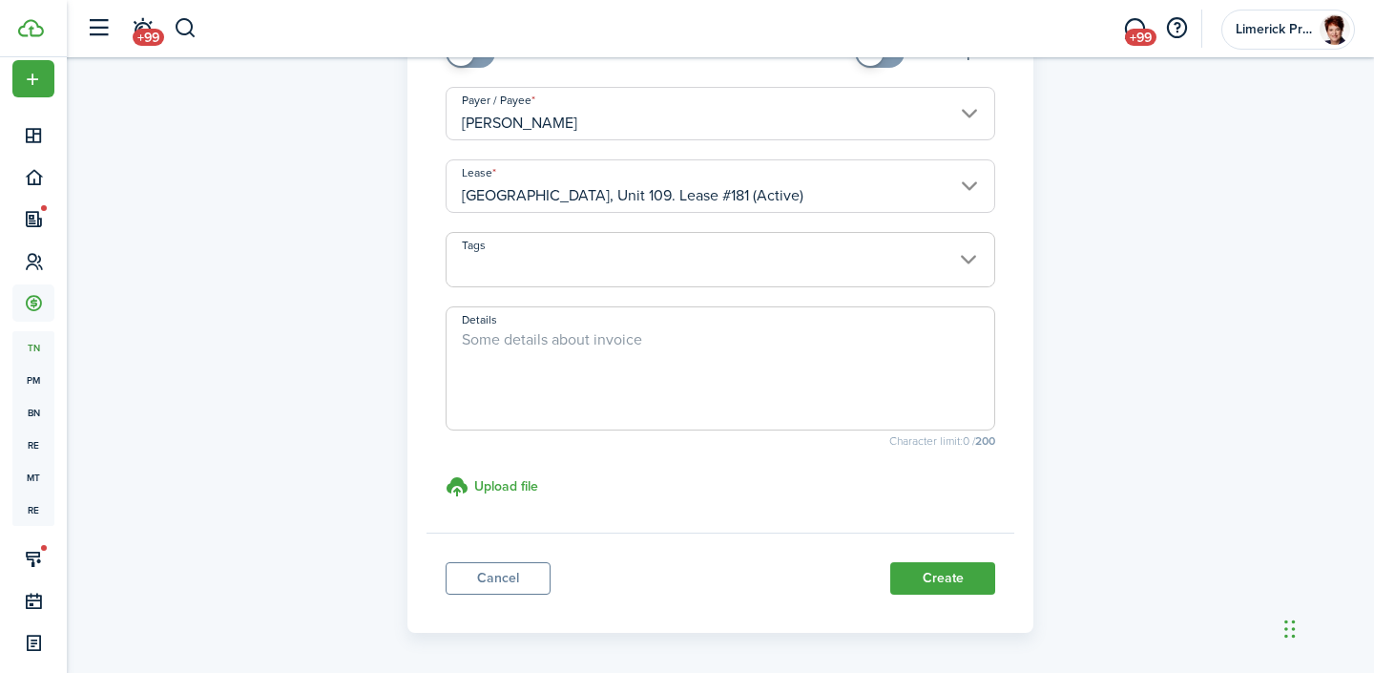
type input "$45.00"
click at [503, 338] on textarea "Details" at bounding box center [721, 374] width 549 height 92
type textarea "Nonrefundable Application Fee"
click at [925, 551] on button "Create" at bounding box center [942, 578] width 105 height 32
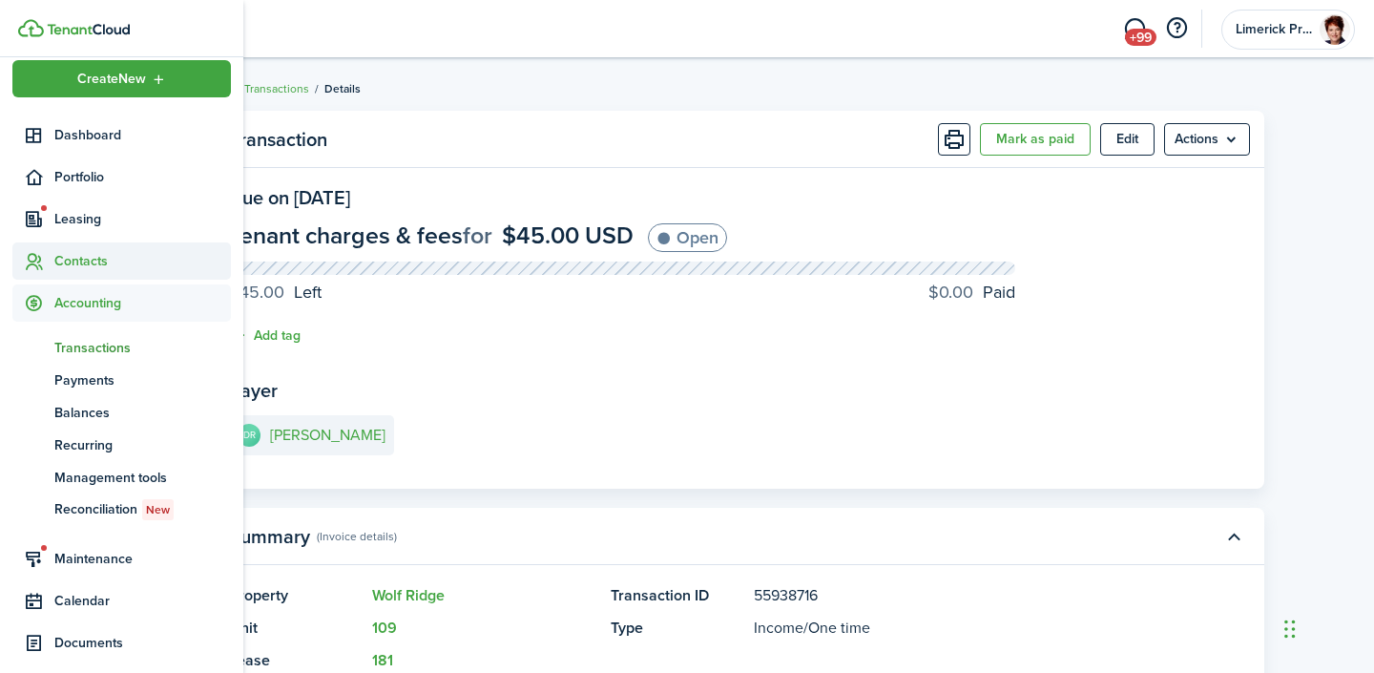
click at [65, 254] on span "Contacts" at bounding box center [142, 261] width 177 height 20
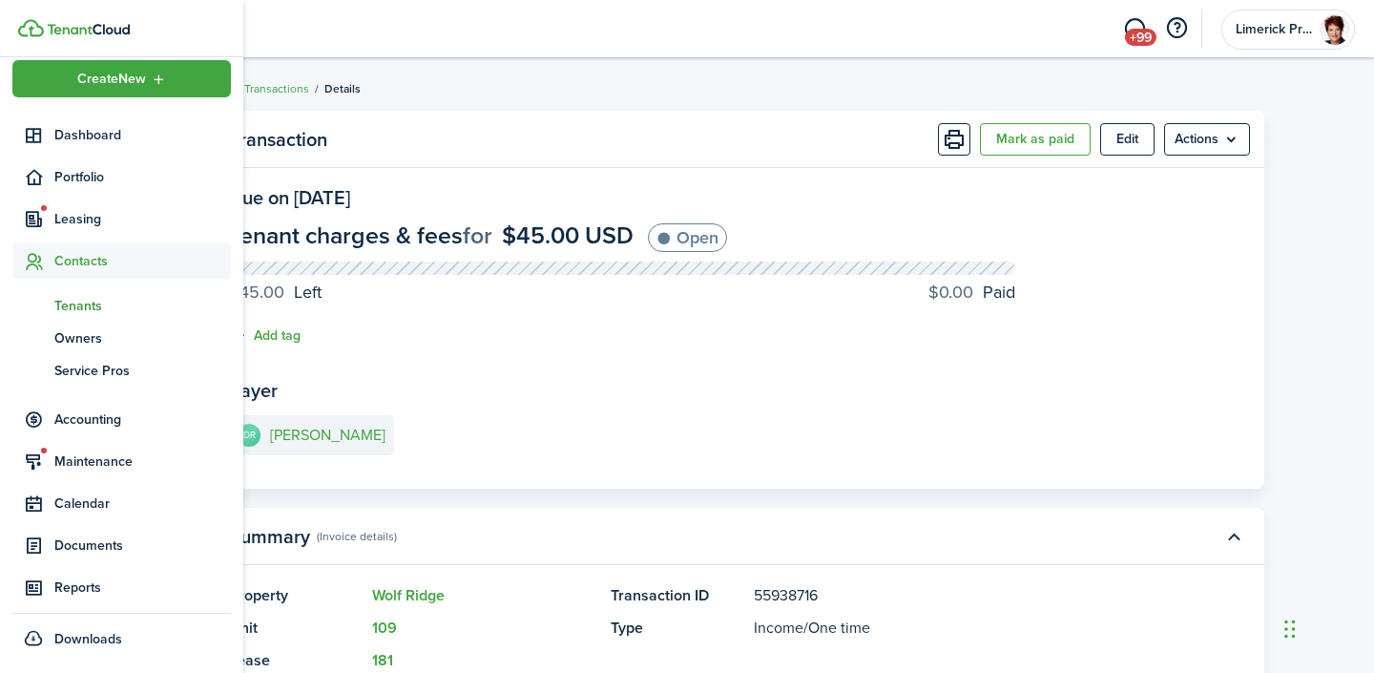
click at [87, 309] on span "Tenants" at bounding box center [142, 306] width 177 height 20
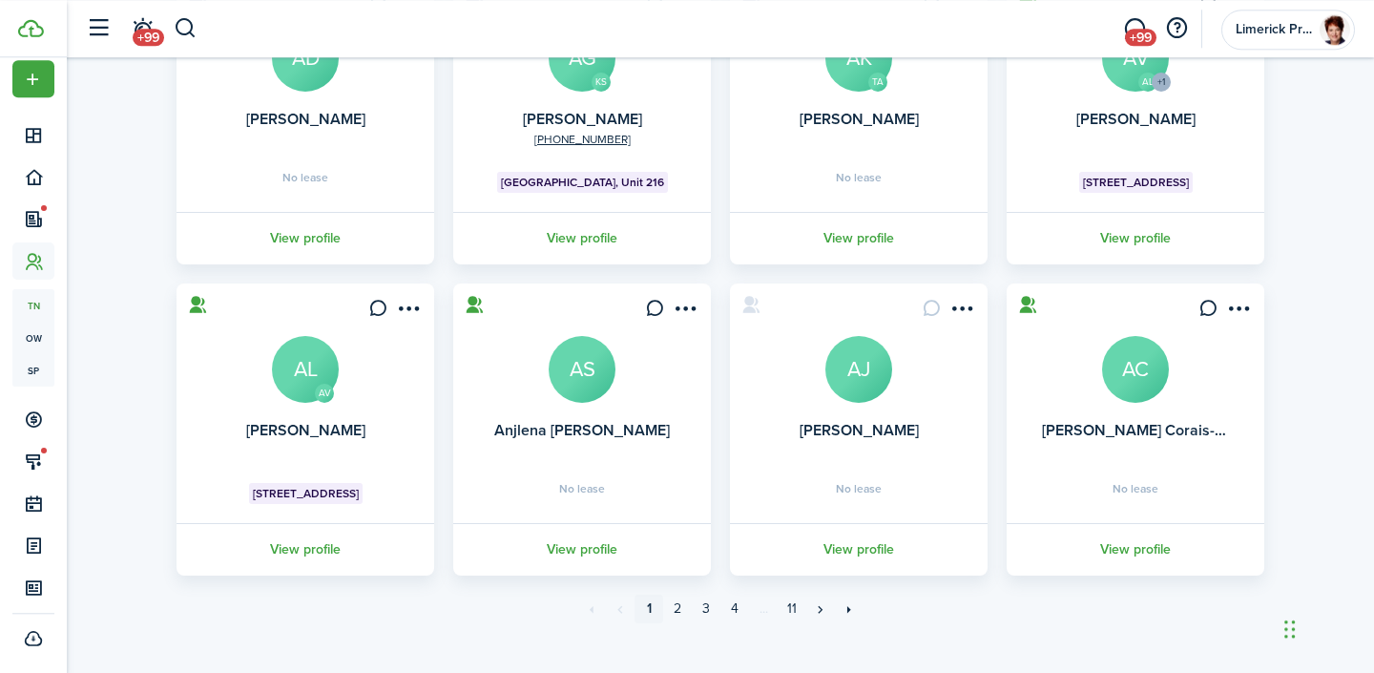
scroll to position [574, 0]
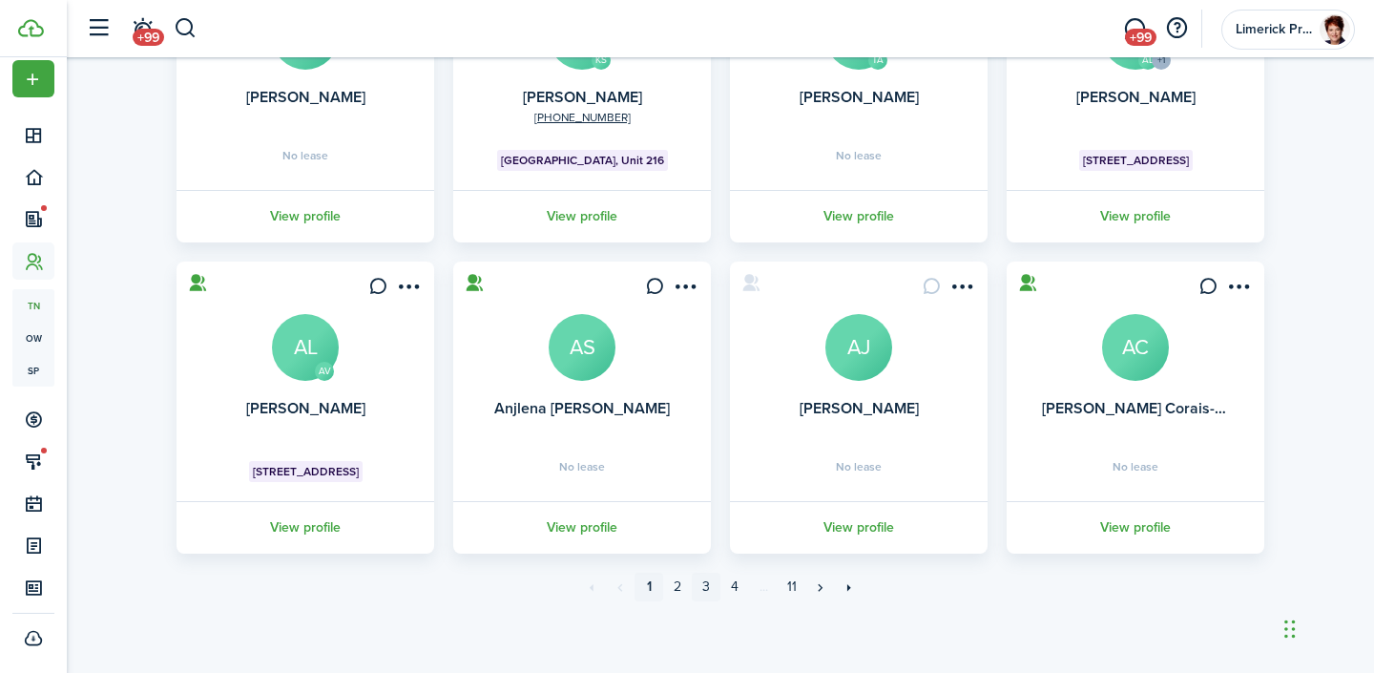
click at [706, 551] on link "3" at bounding box center [706, 586] width 29 height 29
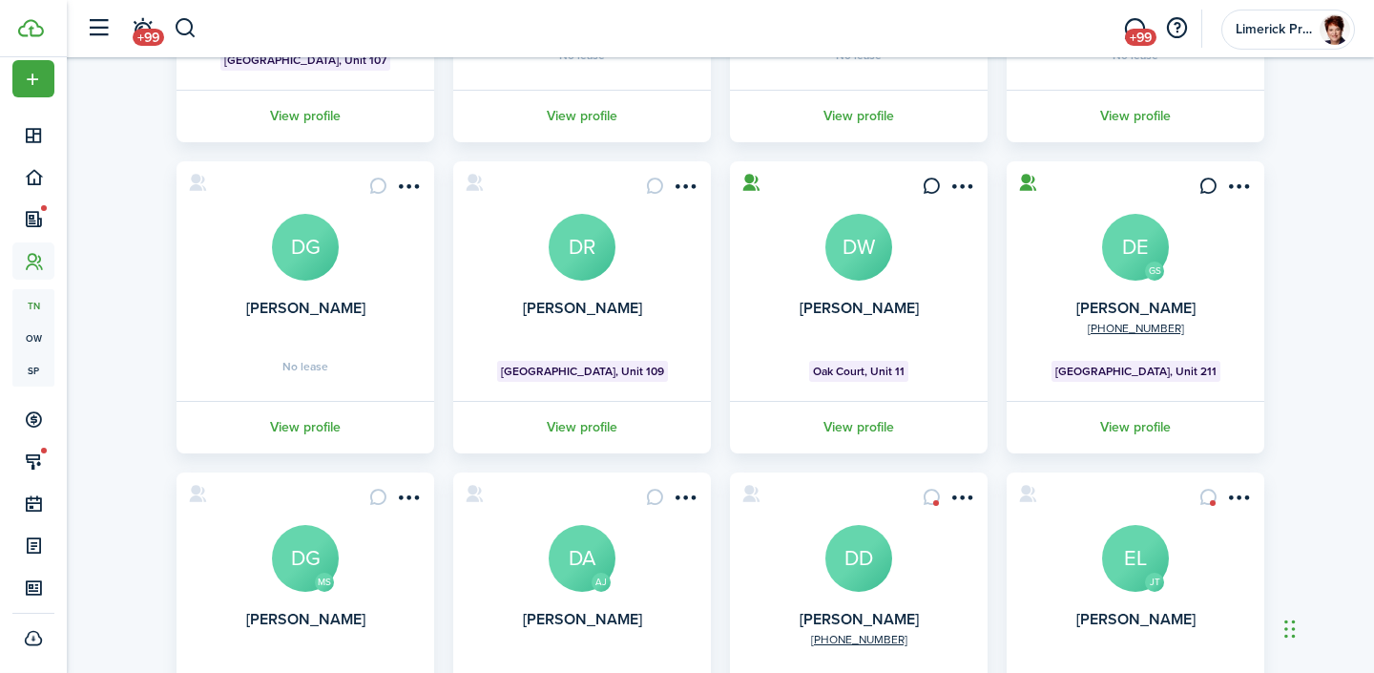
scroll to position [364, 0]
click at [575, 420] on link "View profile" at bounding box center [581, 426] width 263 height 52
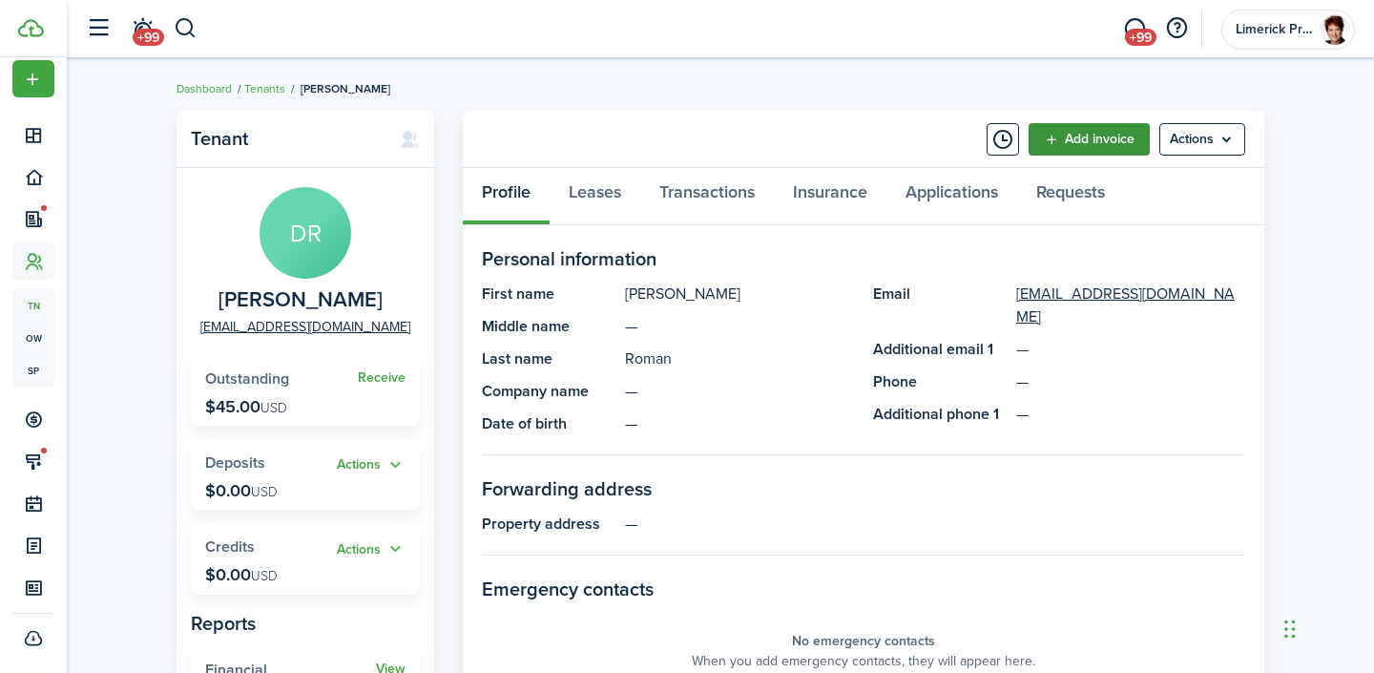
click at [1095, 136] on link "Add invoice" at bounding box center [1089, 139] width 121 height 32
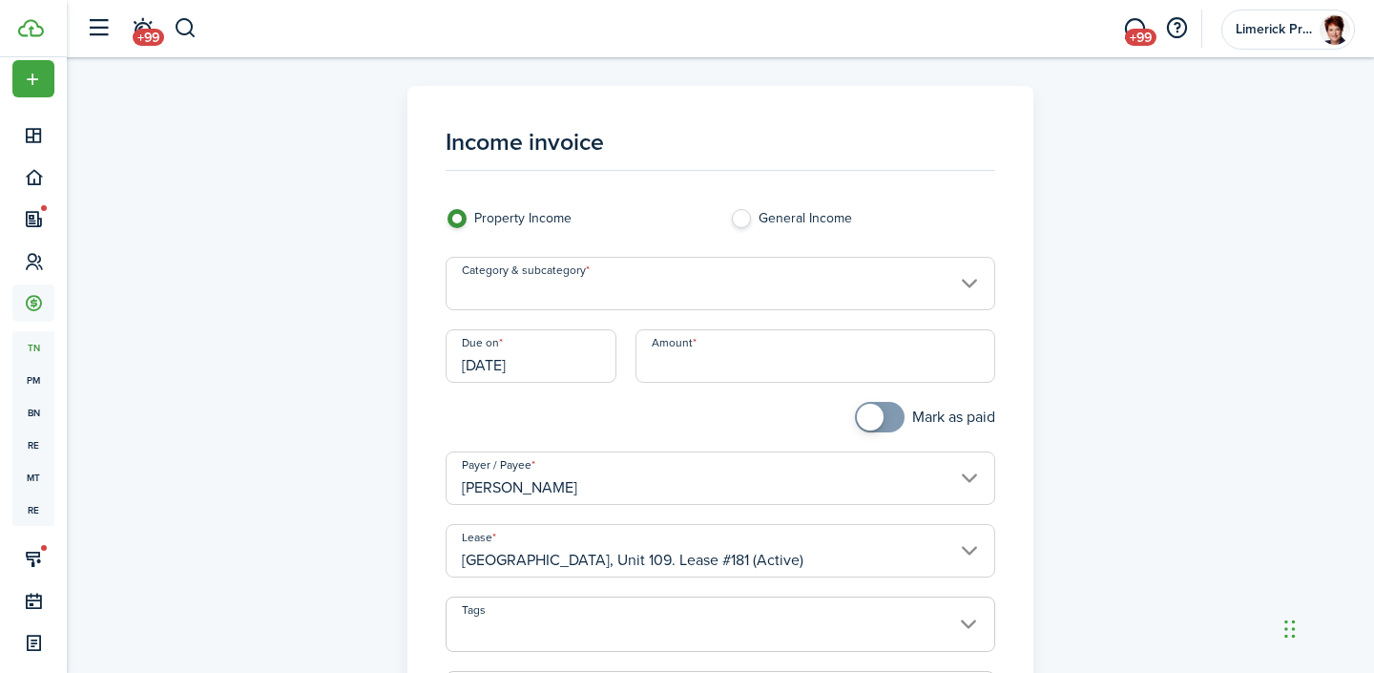
click at [966, 280] on input "Category & subcategory" at bounding box center [721, 283] width 551 height 53
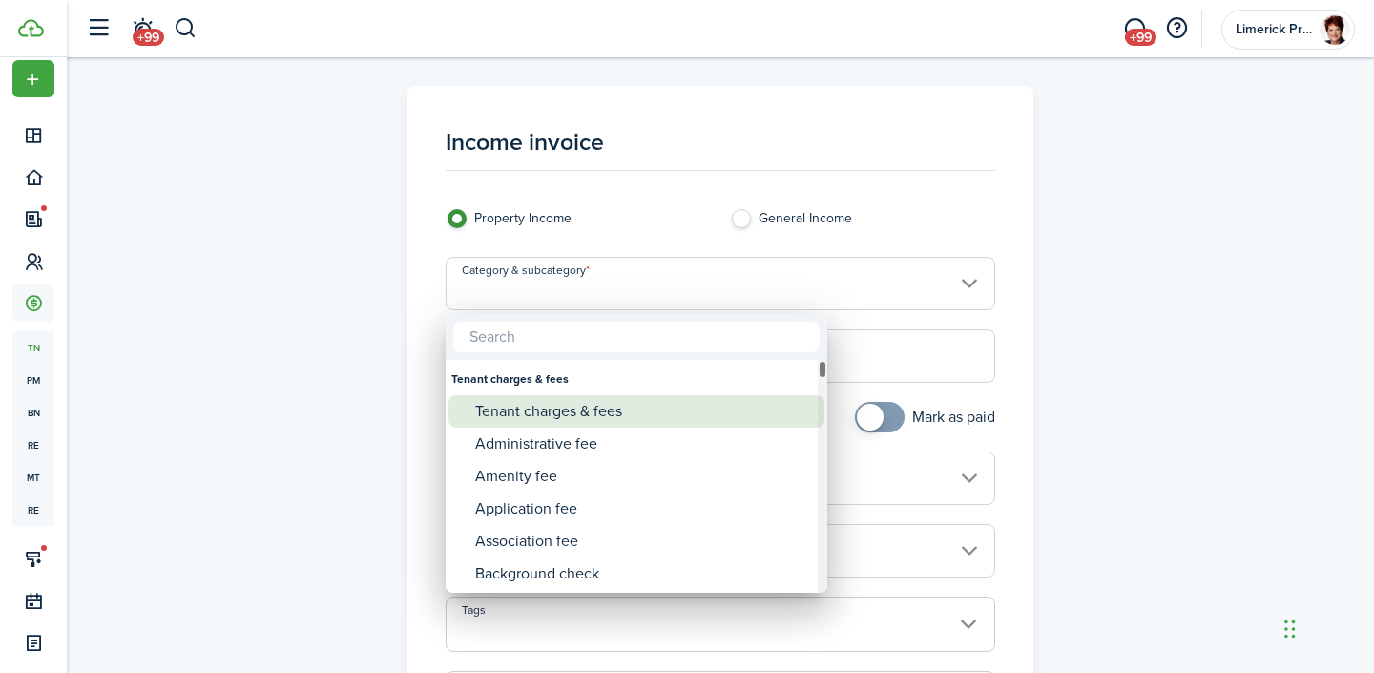
click at [551, 411] on div "Tenant charges & fees" at bounding box center [644, 411] width 338 height 32
type input "Tenant charges & fees"
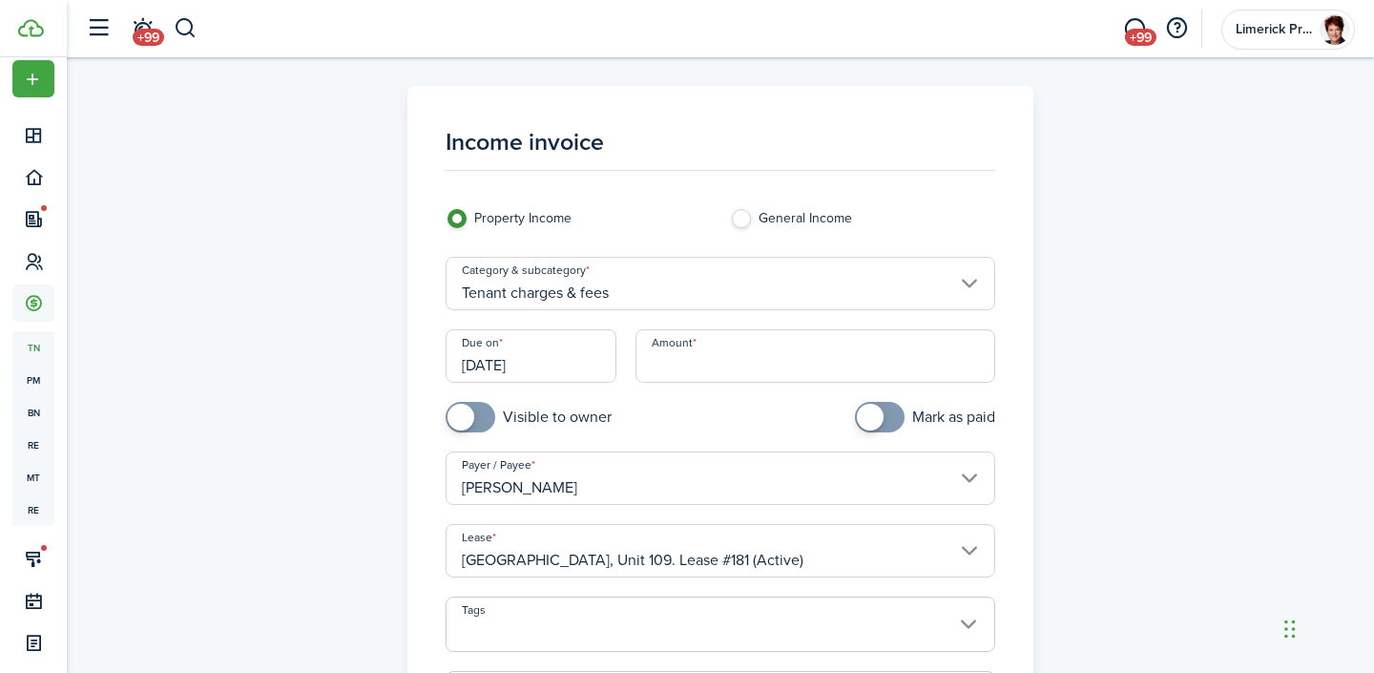
click at [690, 369] on input "Amount" at bounding box center [815, 355] width 361 height 53
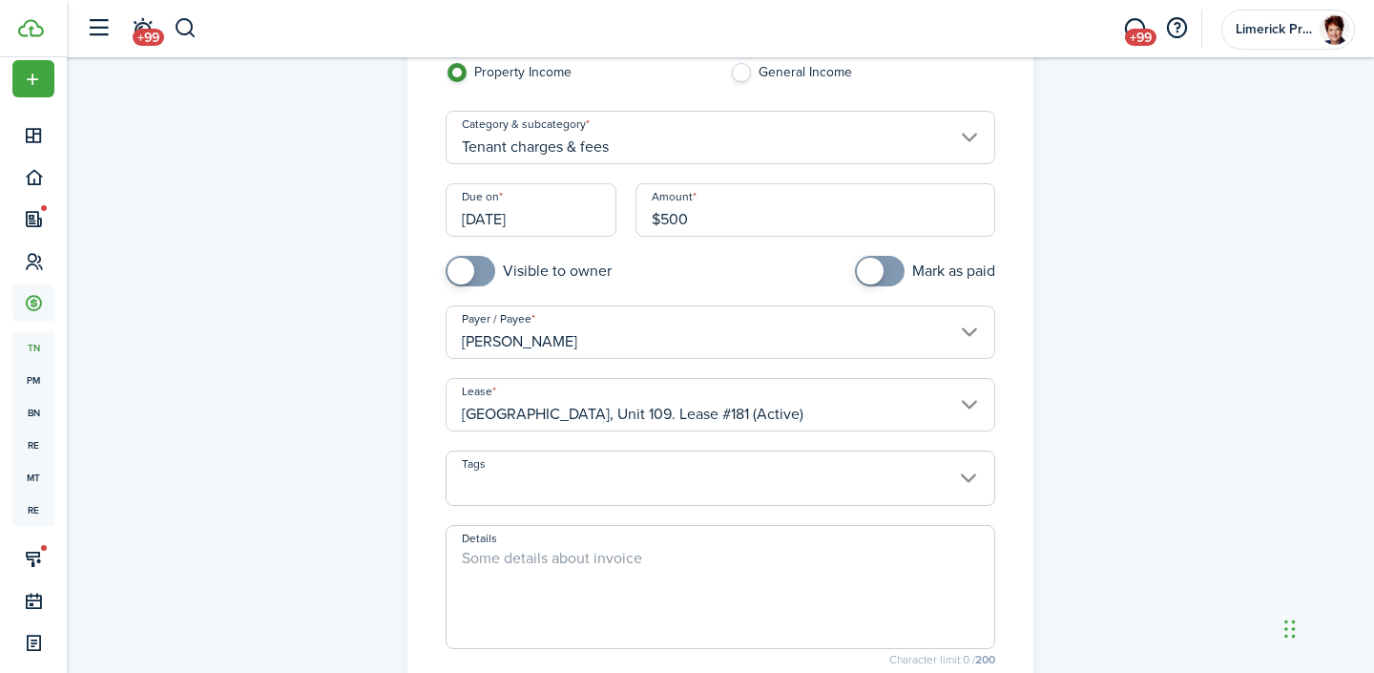
scroll to position [218, 0]
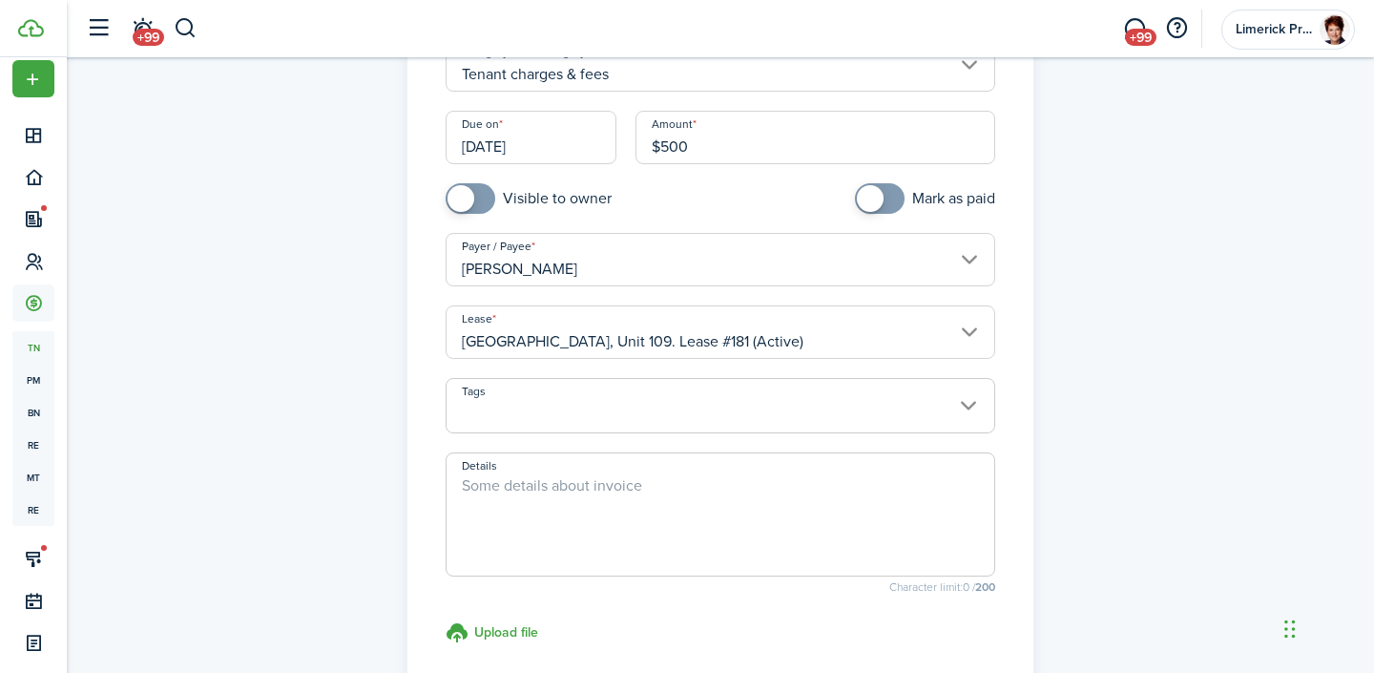
type input "$500.00"
click at [503, 480] on textarea "Details" at bounding box center [721, 520] width 549 height 92
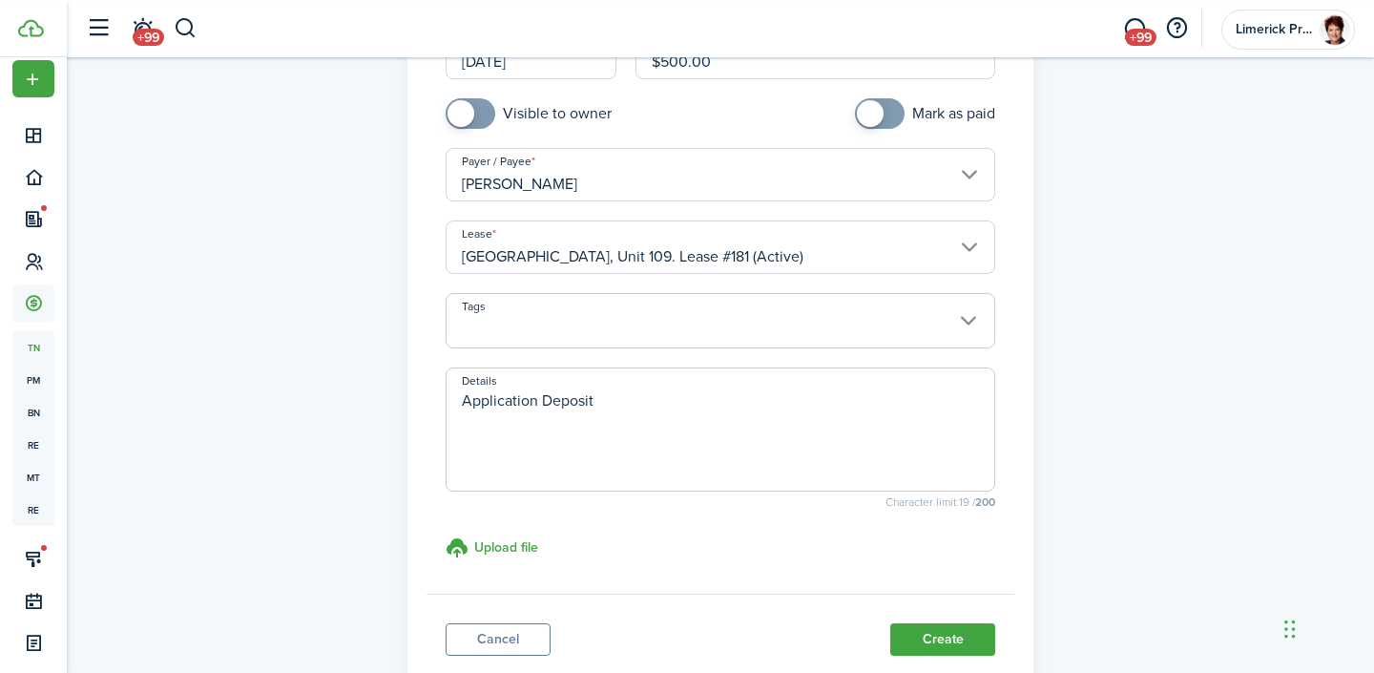
scroll to position [432, 0]
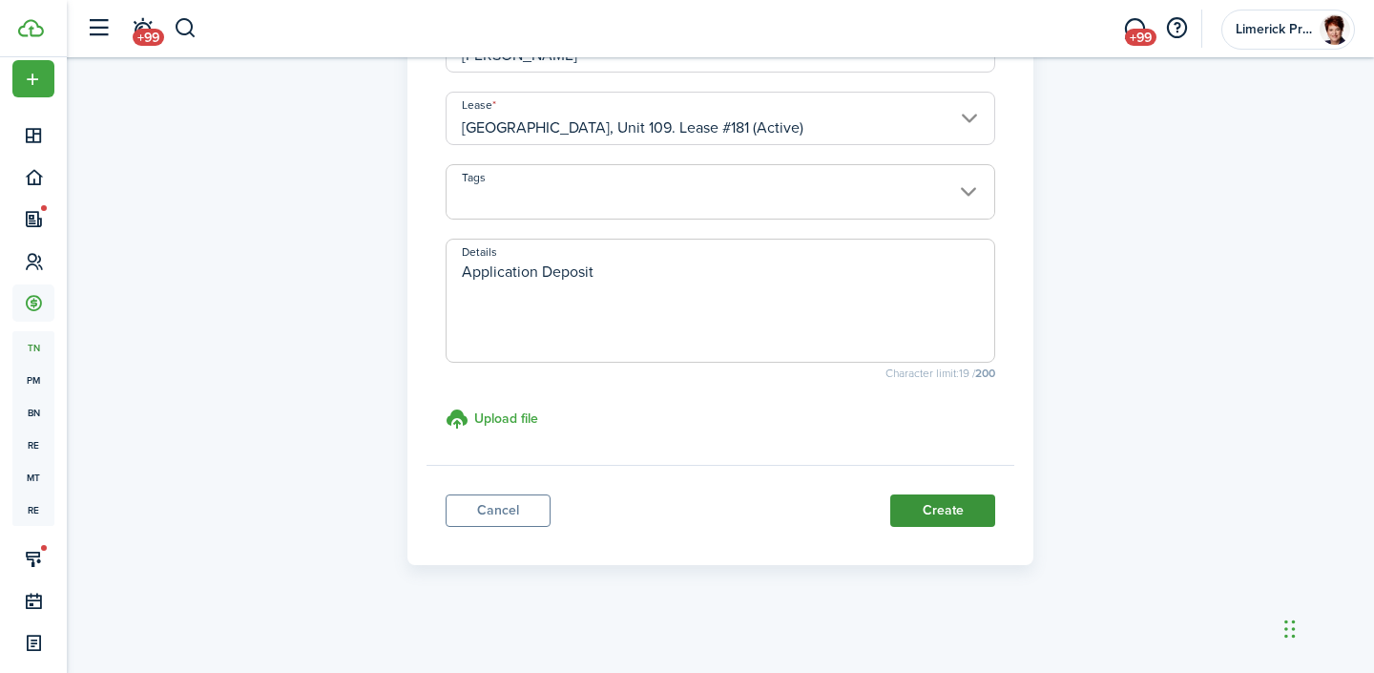
type textarea "Application Deposit"
click at [946, 508] on button "Create" at bounding box center [942, 510] width 105 height 32
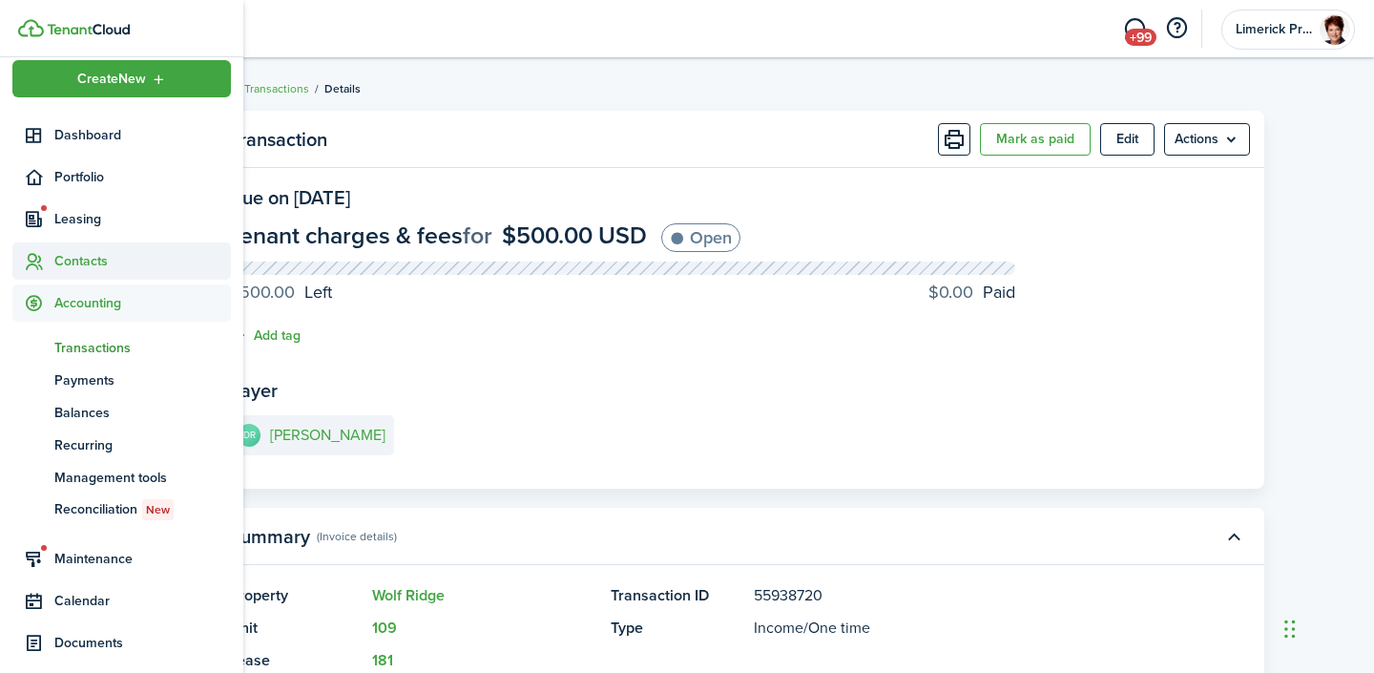
click at [79, 253] on span "Contacts" at bounding box center [142, 261] width 177 height 20
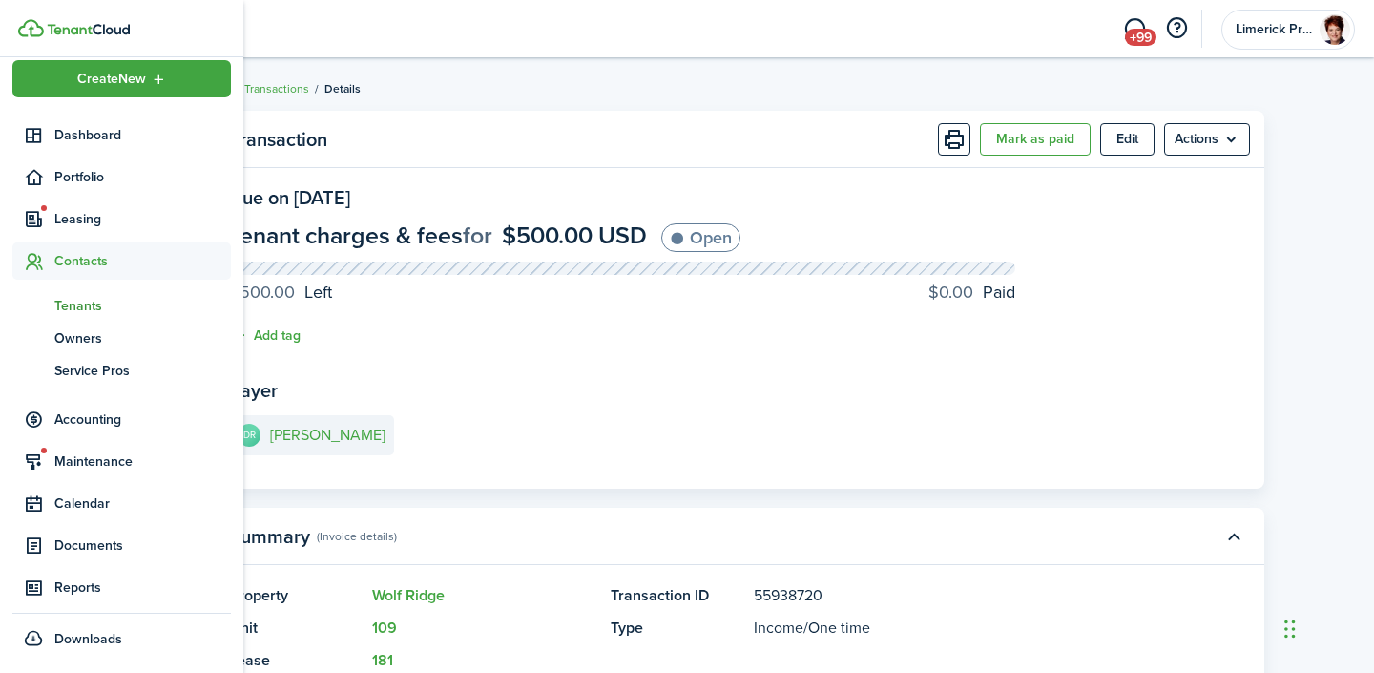
click at [75, 307] on span "Tenants" at bounding box center [142, 306] width 177 height 20
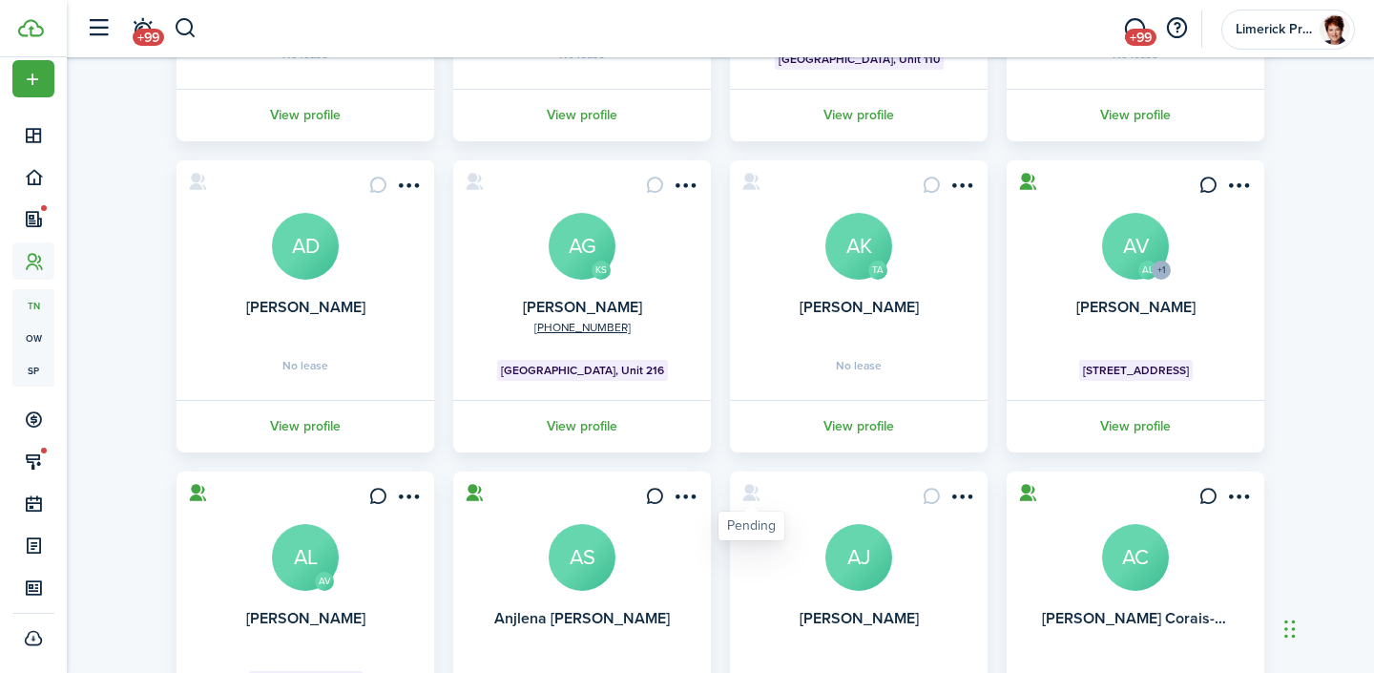
scroll to position [574, 0]
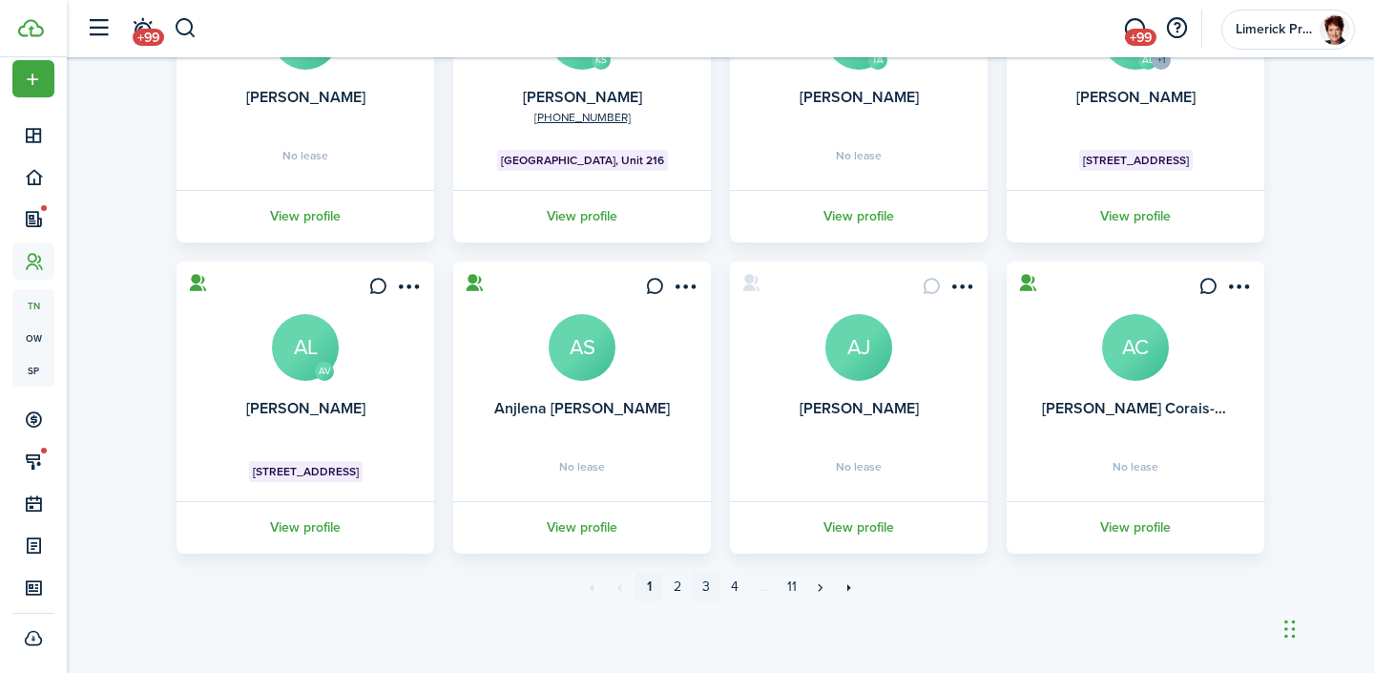
click at [714, 551] on link "3" at bounding box center [706, 586] width 29 height 29
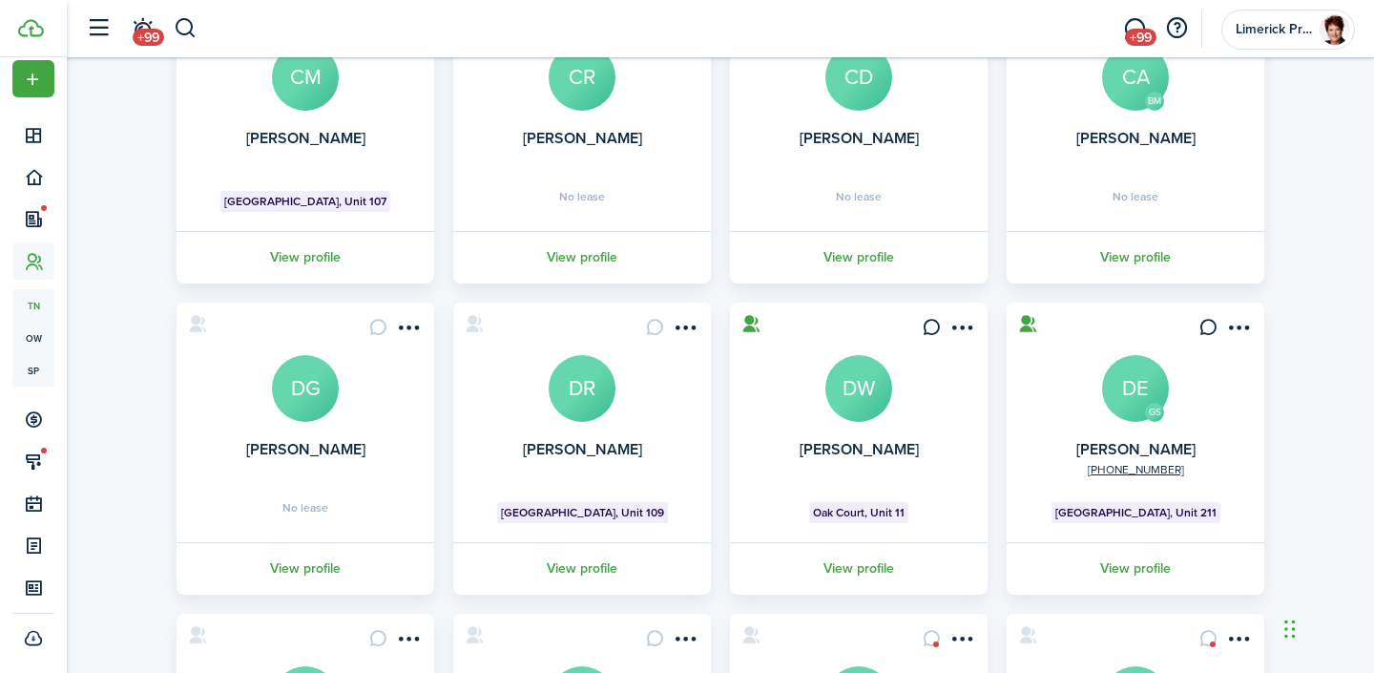
scroll to position [292, 0]
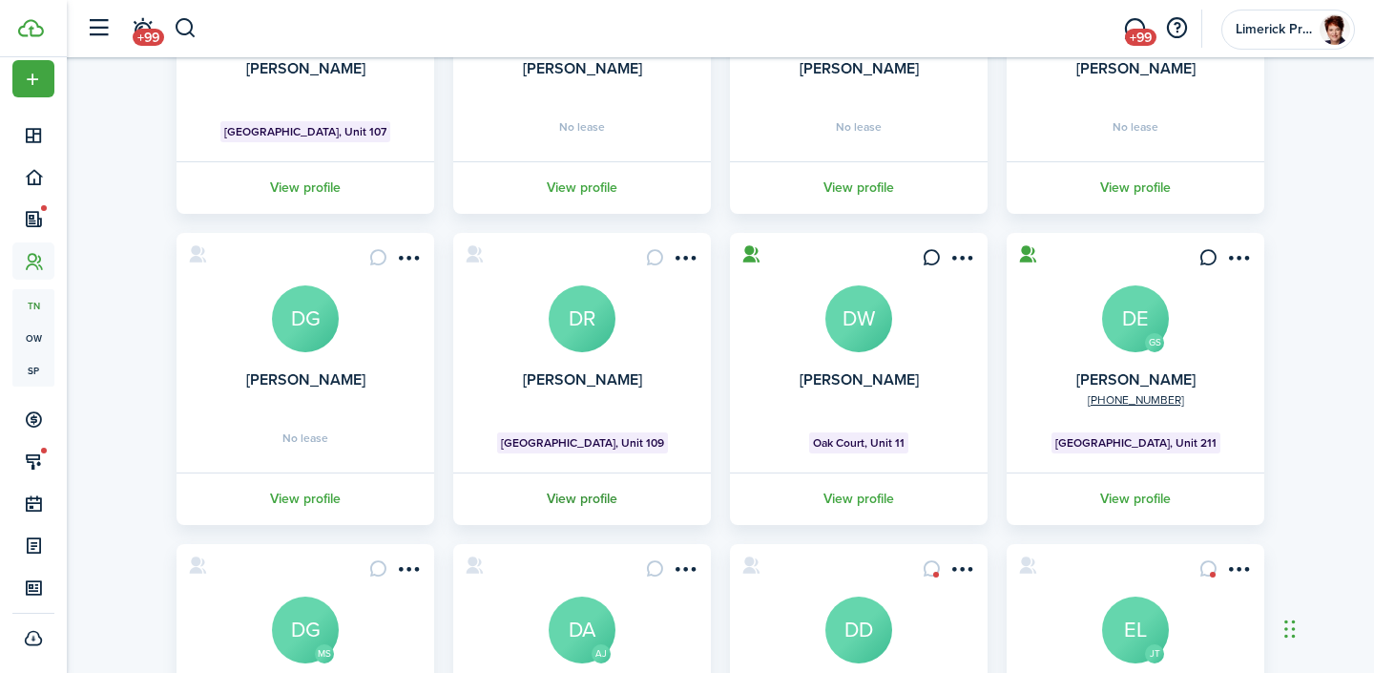
click at [578, 494] on link "View profile" at bounding box center [581, 498] width 263 height 52
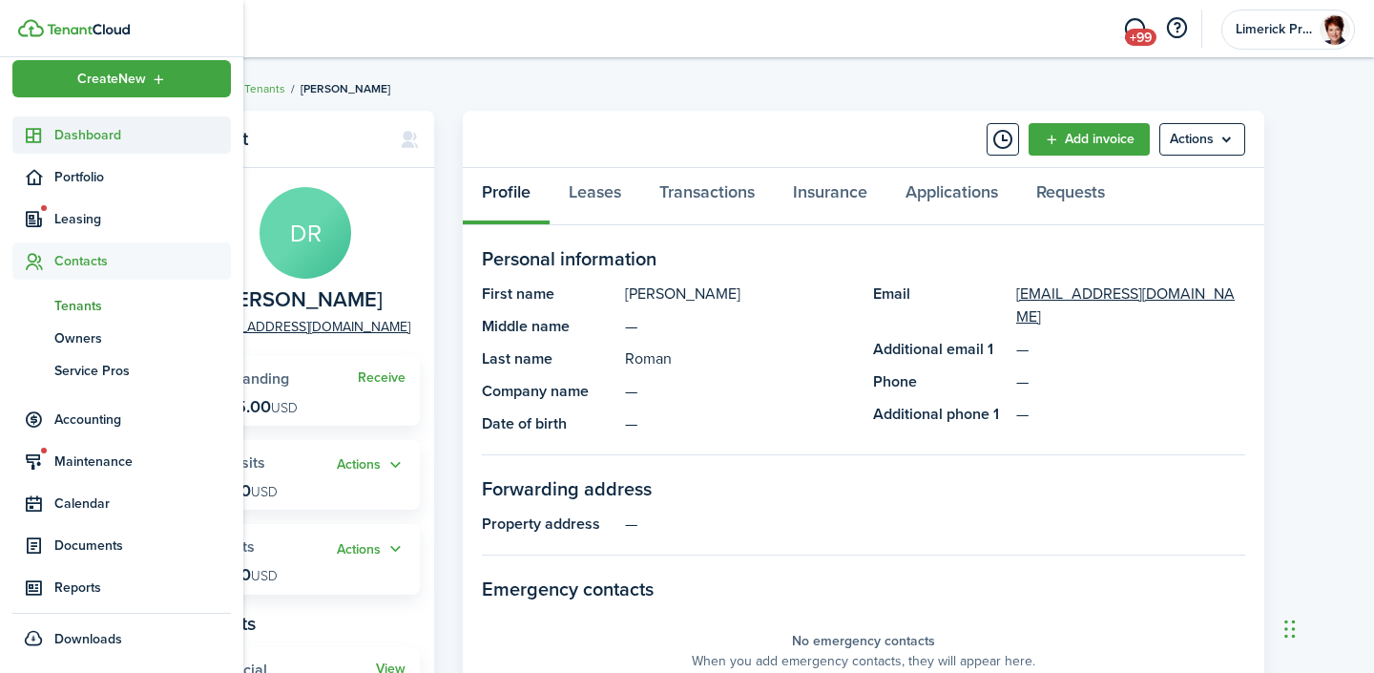
click at [85, 133] on span "Dashboard" at bounding box center [142, 135] width 177 height 20
